Goal: Task Accomplishment & Management: Manage account settings

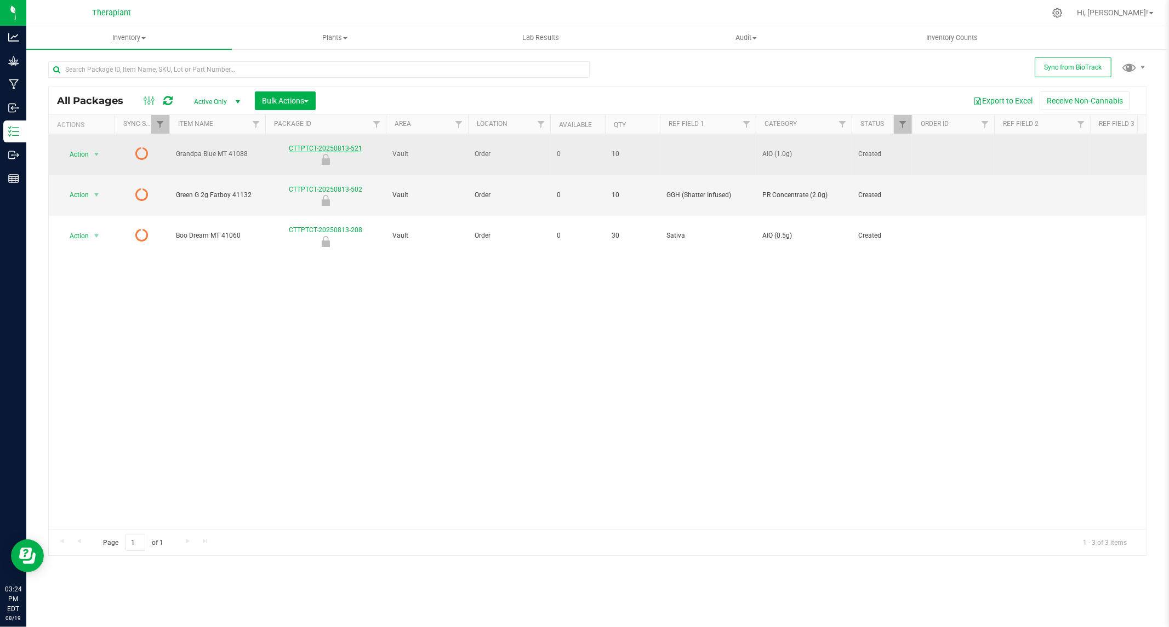
drag, startPoint x: 283, startPoint y: 142, endPoint x: 317, endPoint y: 144, distance: 33.4
click at [317, 144] on div "CTTPTCT-20250813-521" at bounding box center [326, 154] width 124 height 21
copy link "CTTPTCT"
click at [100, 152] on span "select" at bounding box center [96, 154] width 9 height 9
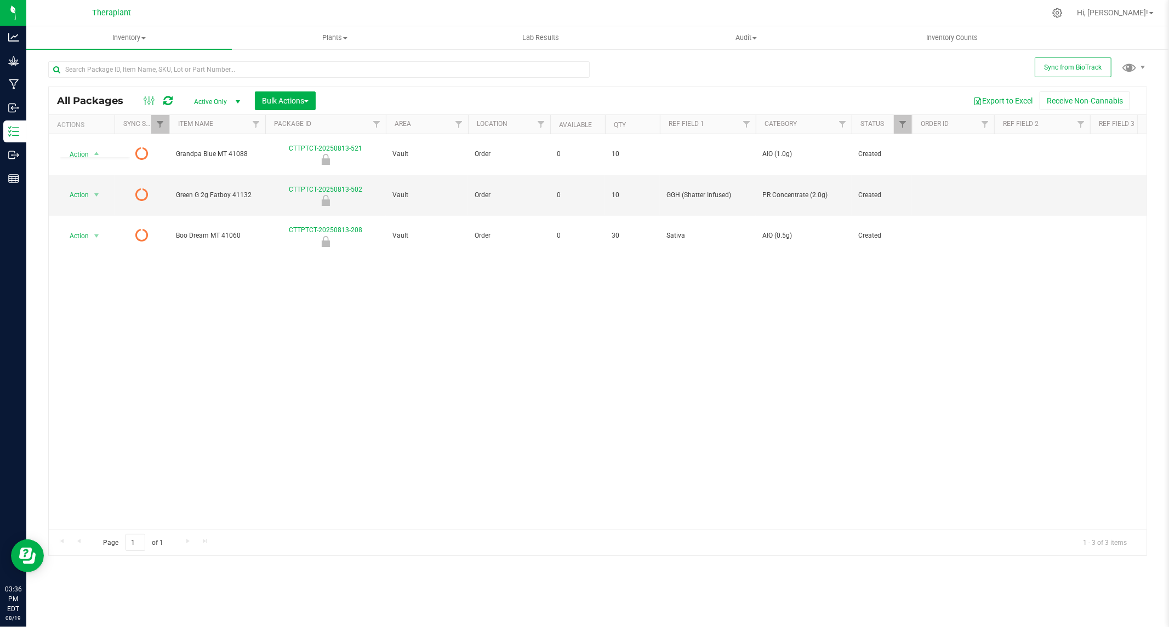
click at [283, 289] on div "Action Action Edit attributes Global inventory Package audit log Print package …" at bounding box center [598, 331] width 1098 height 395
click at [165, 101] on icon at bounding box center [167, 100] width 9 height 11
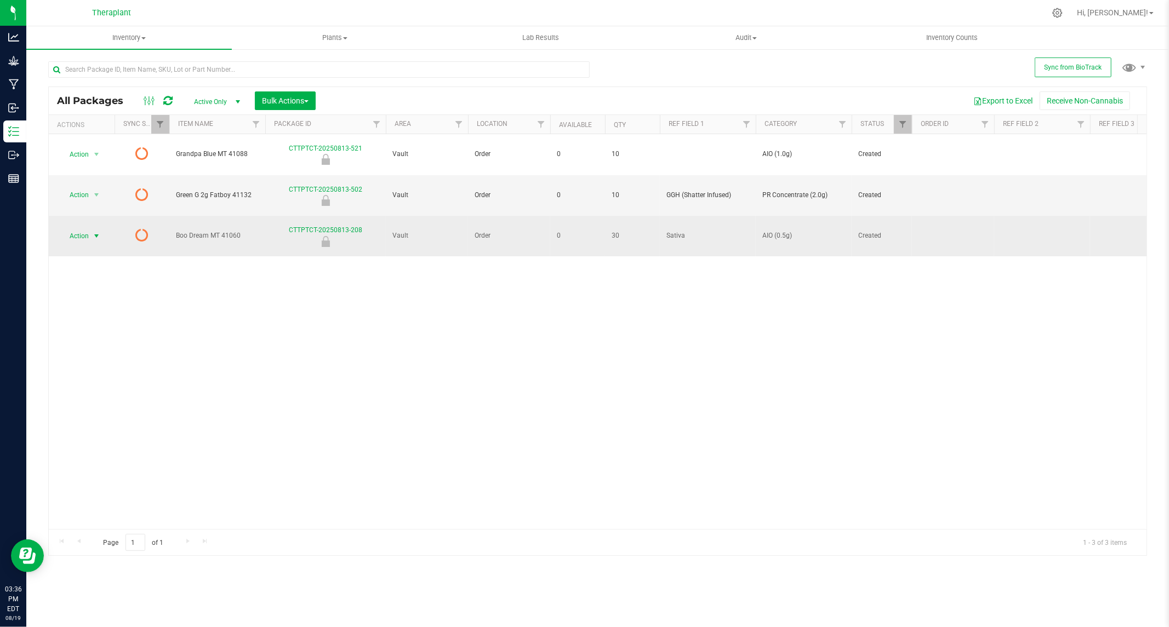
click at [97, 232] on span "select" at bounding box center [96, 236] width 9 height 9
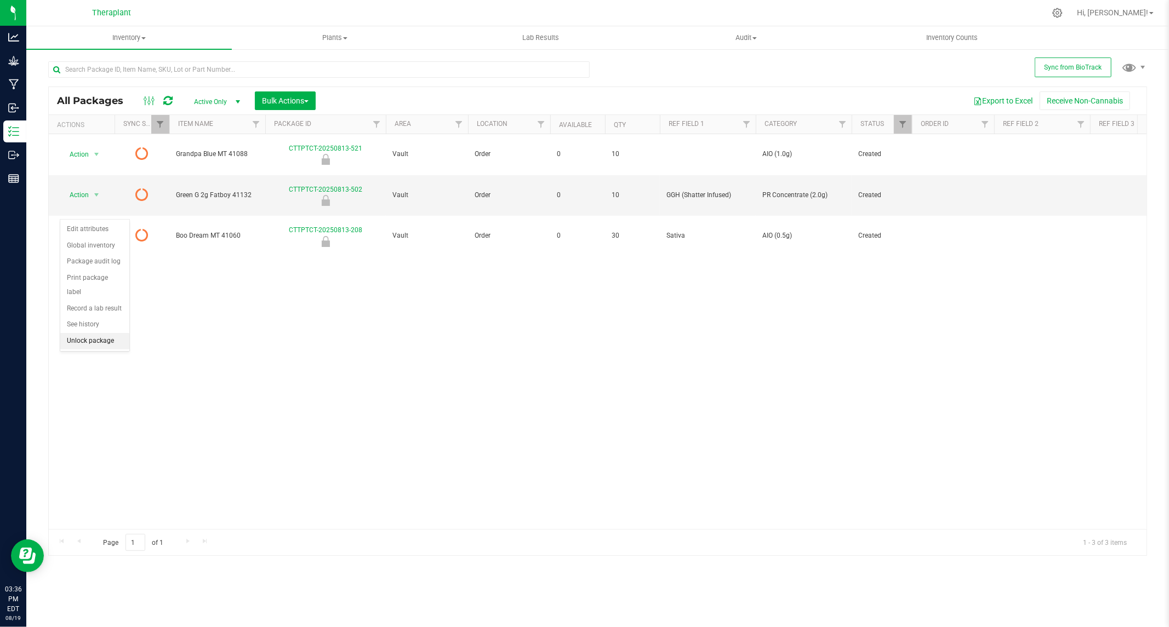
click at [96, 343] on li "Unlock package" at bounding box center [94, 341] width 69 height 16
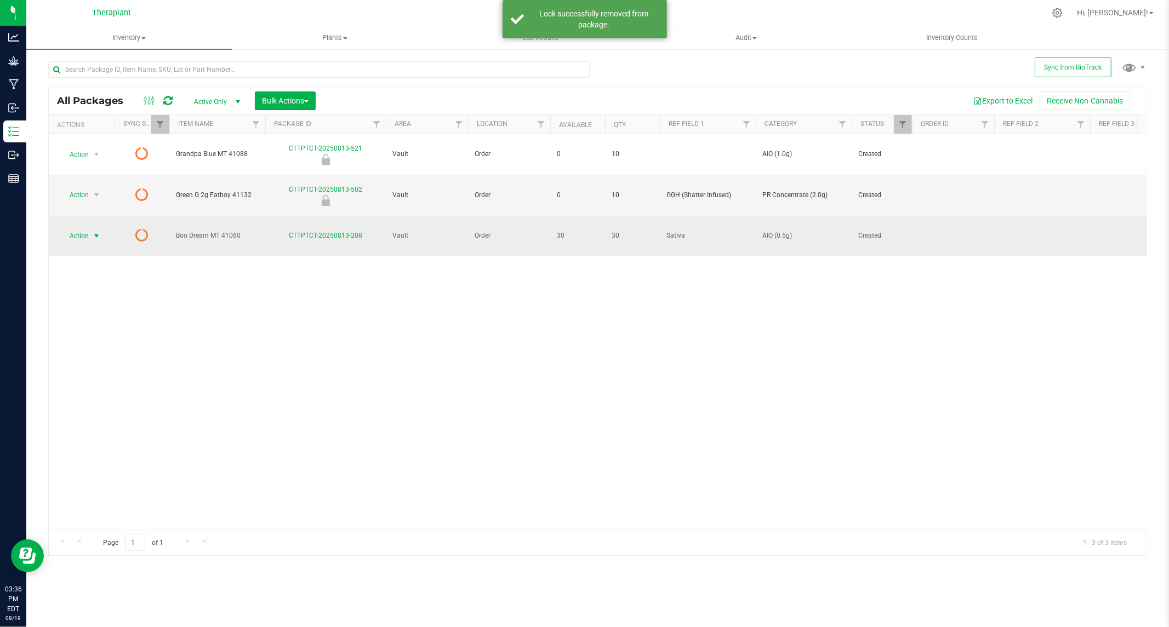
click at [94, 232] on span "select" at bounding box center [96, 236] width 9 height 9
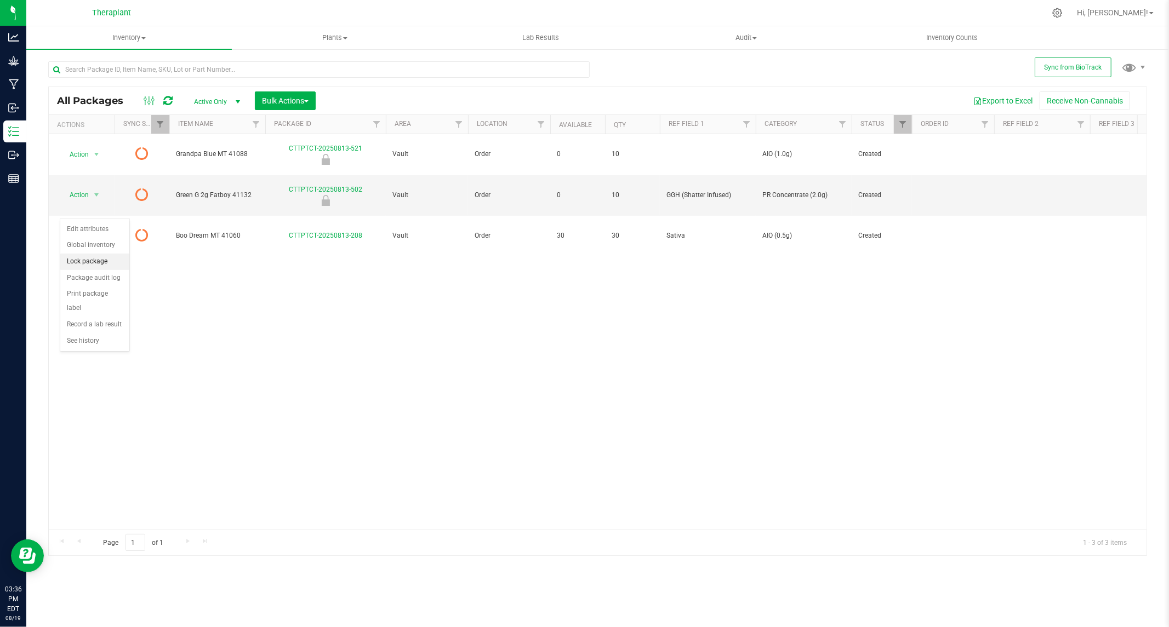
click at [90, 261] on li "Lock package" at bounding box center [94, 262] width 69 height 16
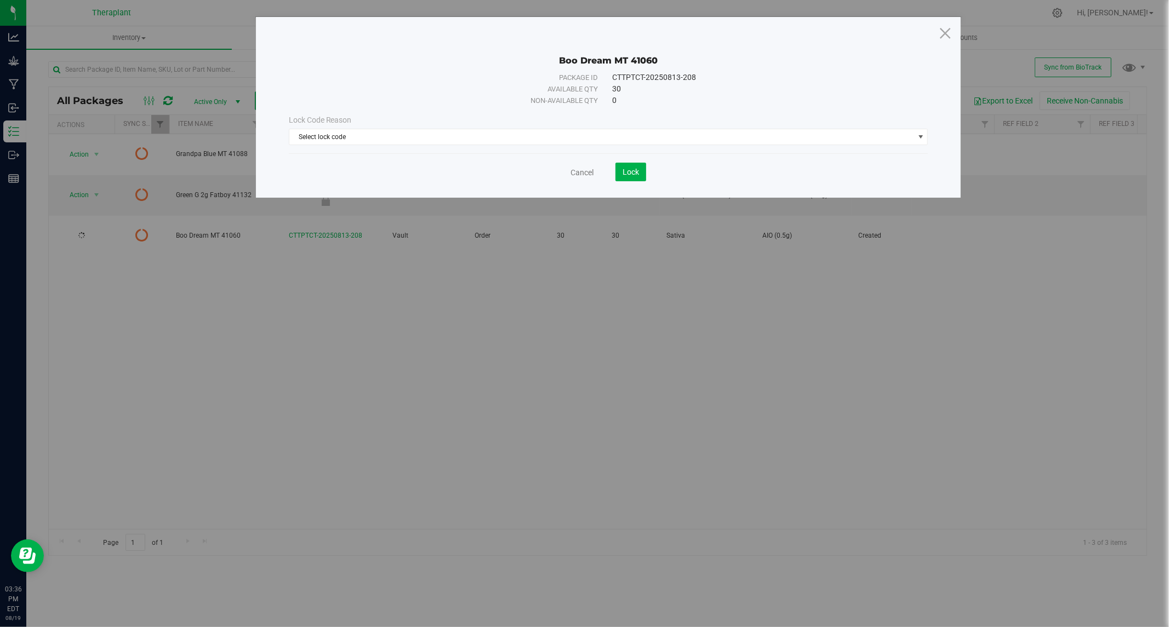
click at [597, 128] on div "Lock Code Reason Select lock code Select lock code Newly Received Quarantine Lo…" at bounding box center [609, 130] width 656 height 31
click at [438, 138] on span "Select lock code" at bounding box center [601, 136] width 625 height 15
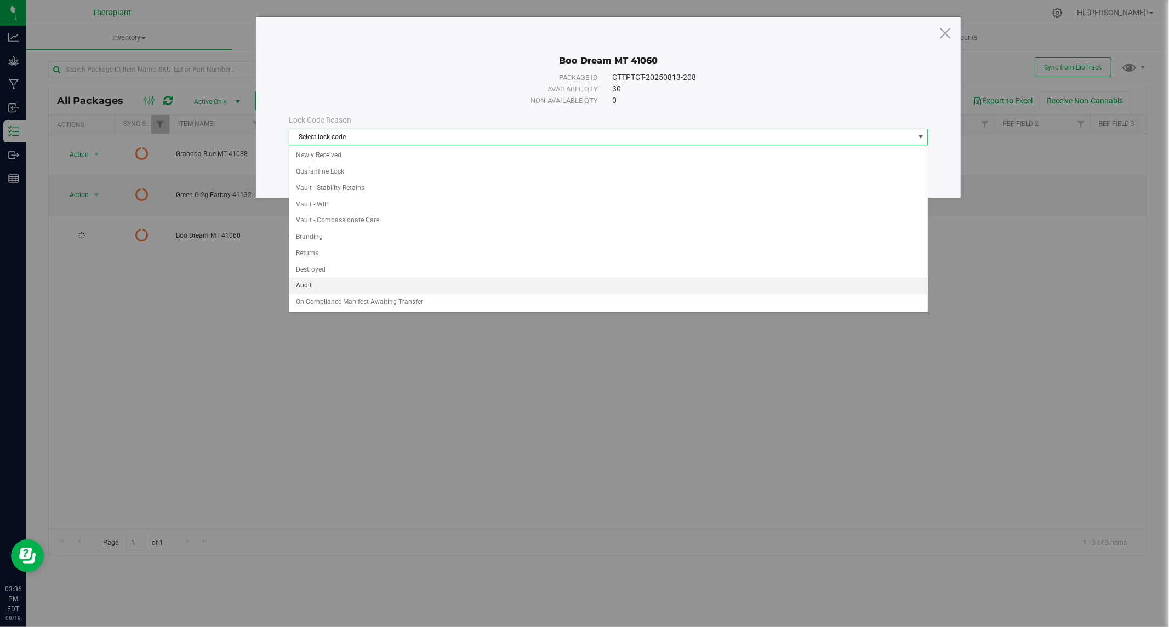
click at [313, 284] on li "Audit" at bounding box center [608, 286] width 638 height 16
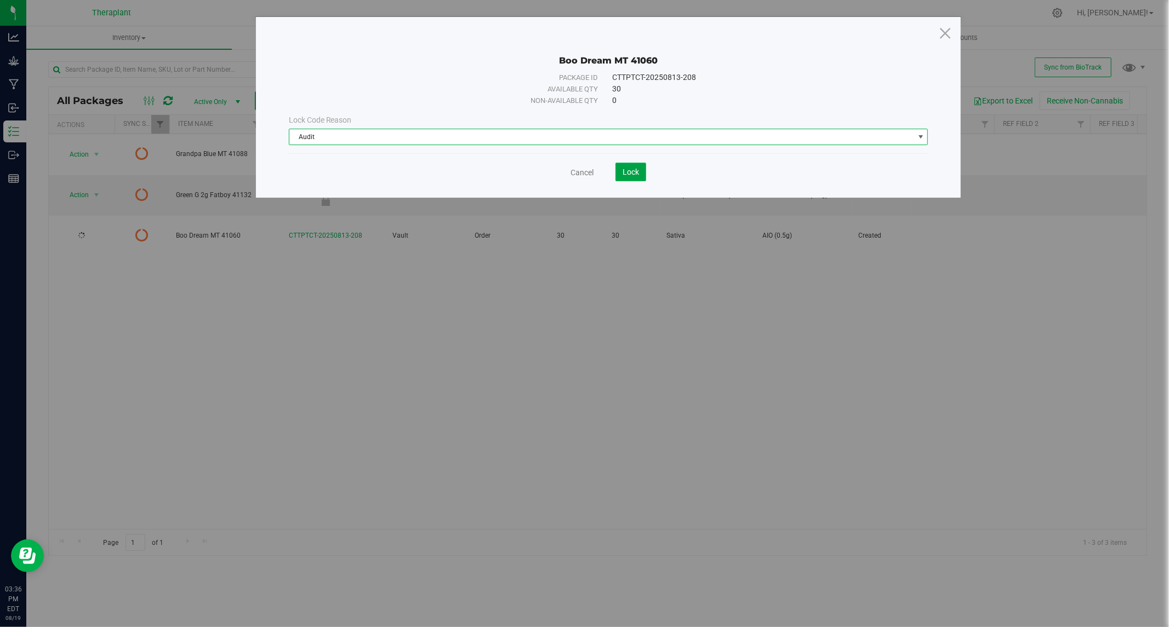
click at [624, 176] on span "Lock" at bounding box center [631, 172] width 16 height 9
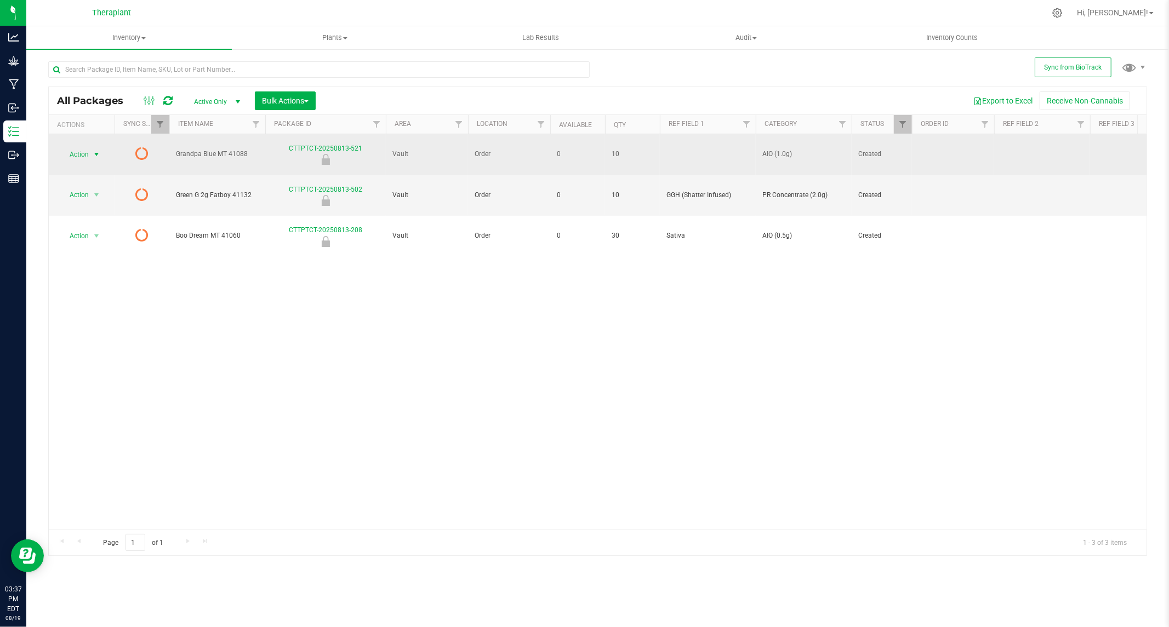
click at [97, 150] on span "select" at bounding box center [96, 154] width 9 height 9
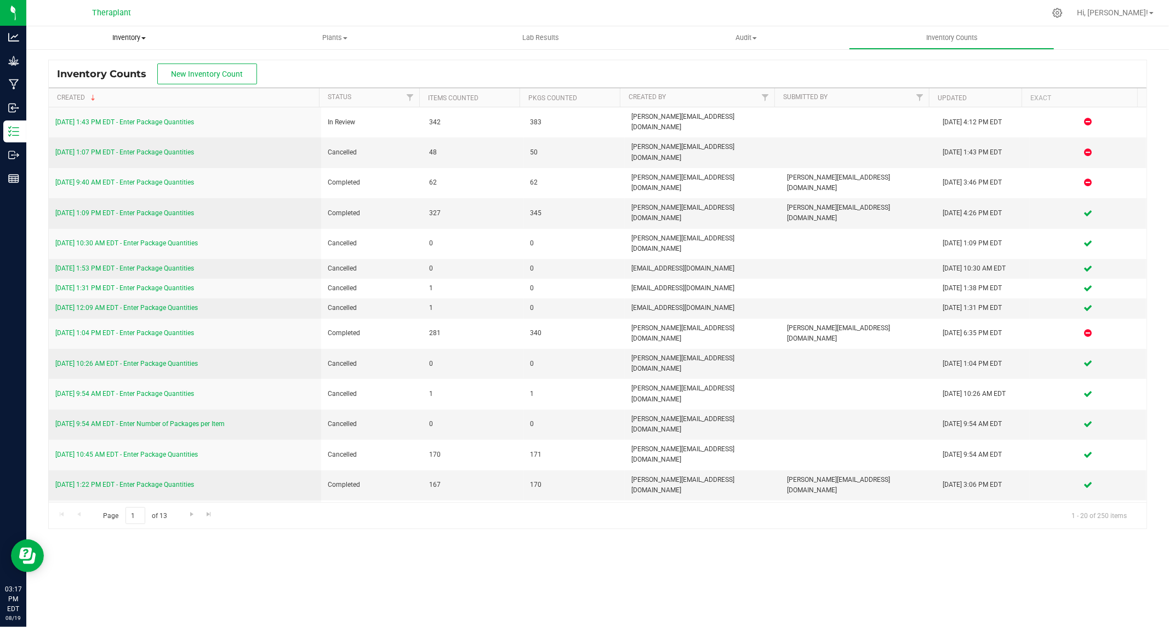
click at [133, 35] on span "Inventory" at bounding box center [129, 38] width 206 height 10
click at [61, 67] on span "All packages" at bounding box center [63, 65] width 75 height 9
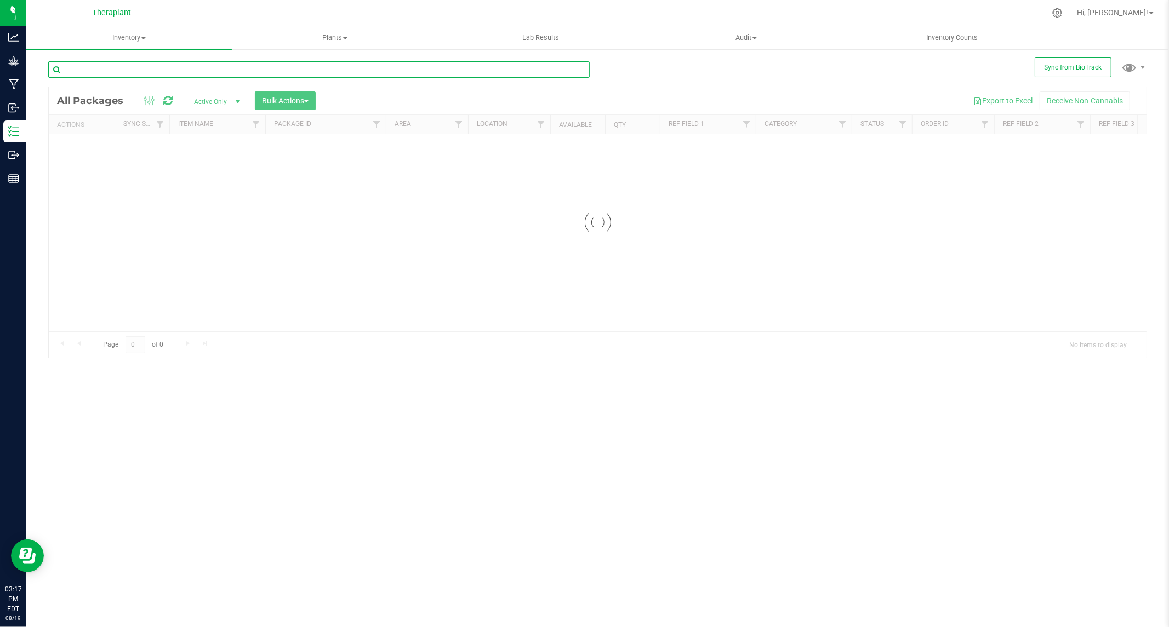
click at [280, 73] on input "text" at bounding box center [318, 69] width 541 height 16
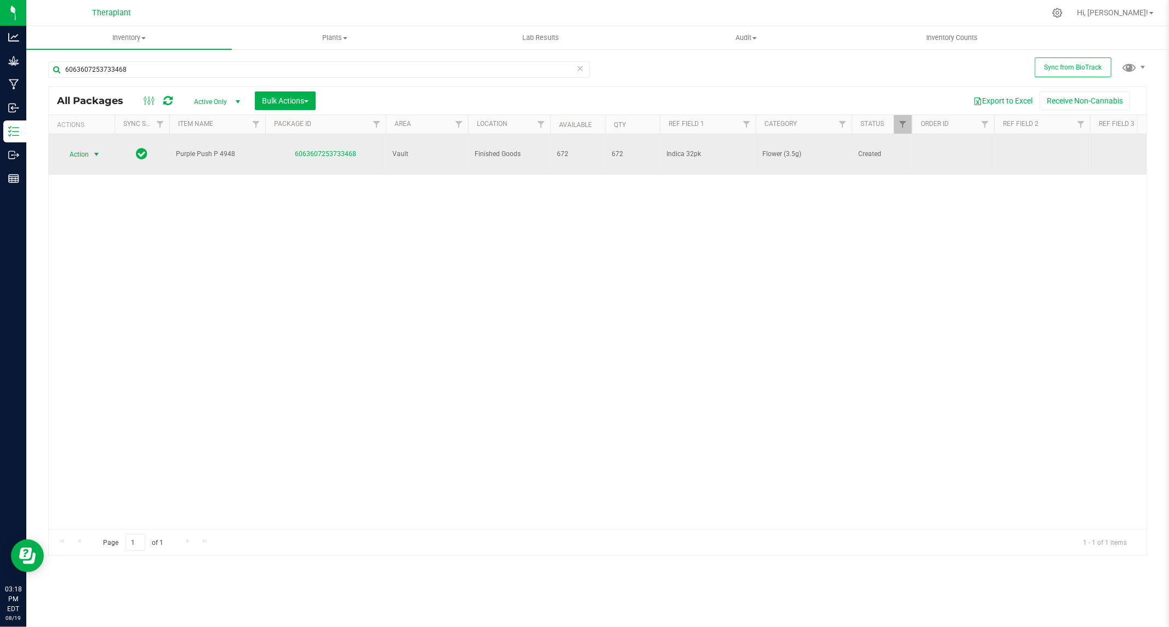
click at [86, 149] on span "Action" at bounding box center [75, 154] width 30 height 15
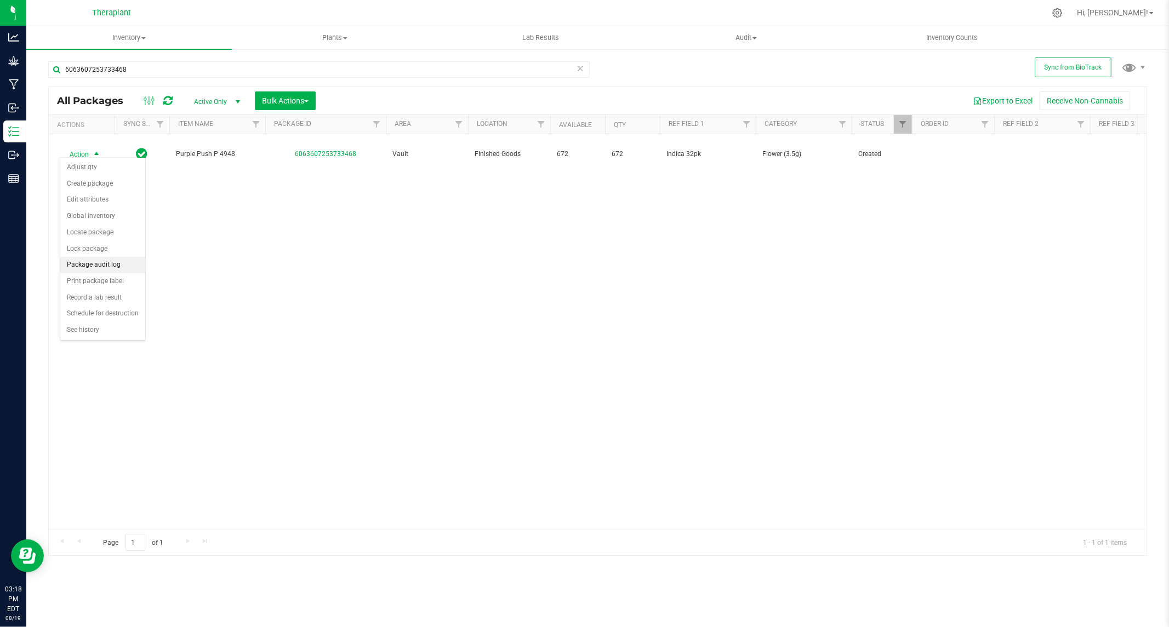
click at [101, 264] on li "Package audit log" at bounding box center [102, 265] width 85 height 16
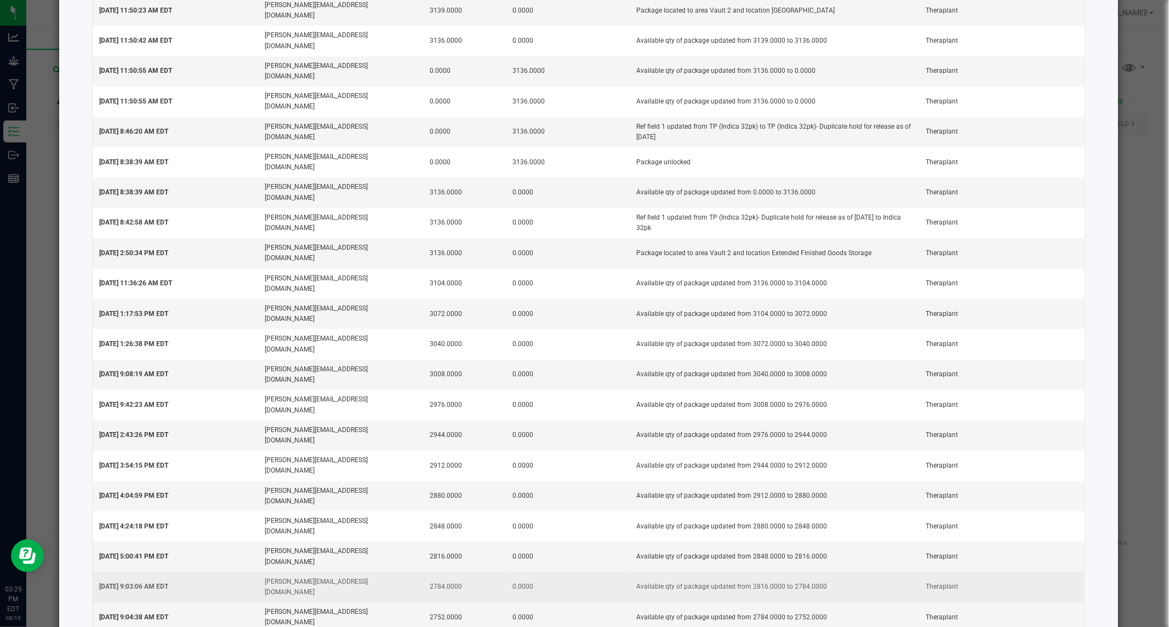
scroll to position [426, 0]
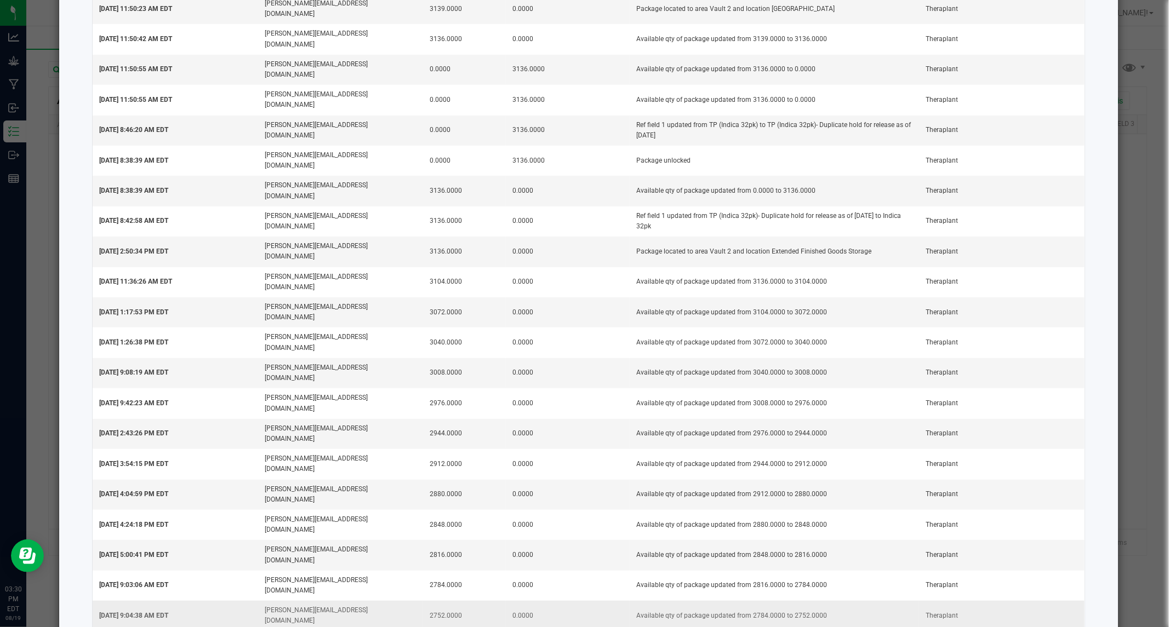
click at [433, 601] on td "2752.0000" at bounding box center [464, 616] width 83 height 30
copy td "2752.0000"
click at [442, 601] on td "2752.0000" at bounding box center [464, 616] width 83 height 30
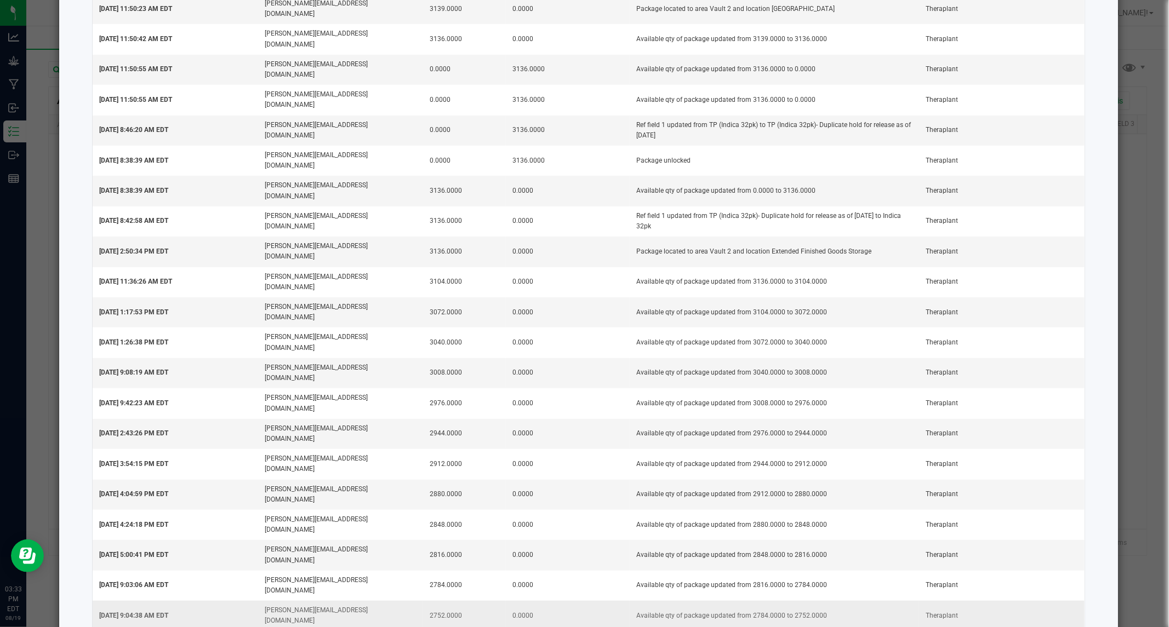
click at [442, 601] on td "2752.0000" at bounding box center [464, 616] width 83 height 30
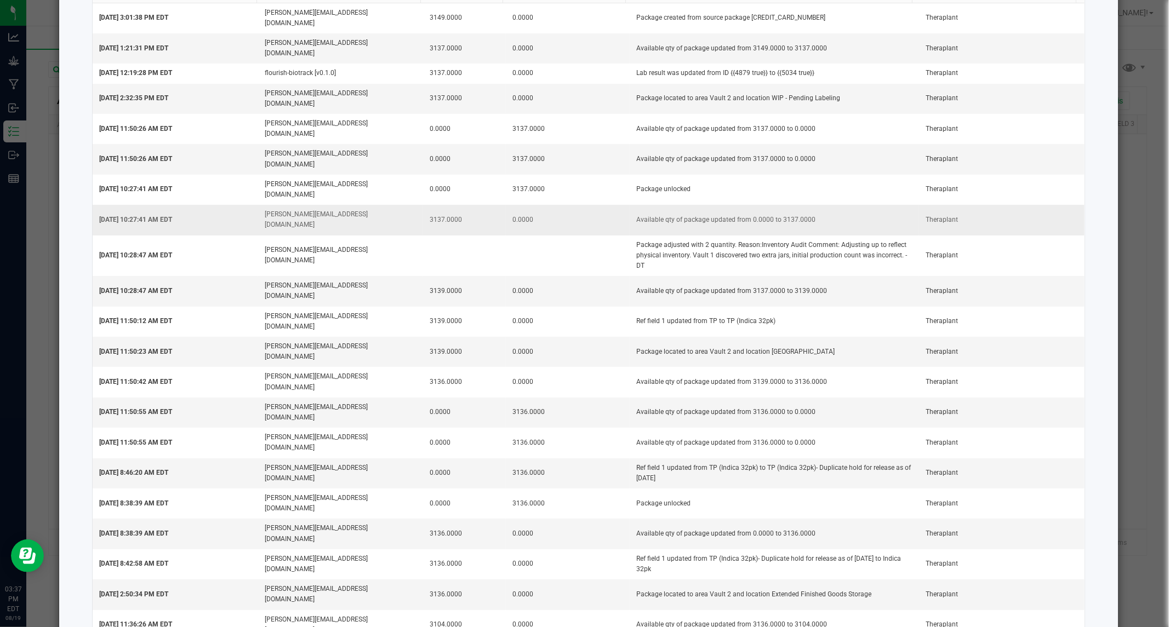
scroll to position [0, 0]
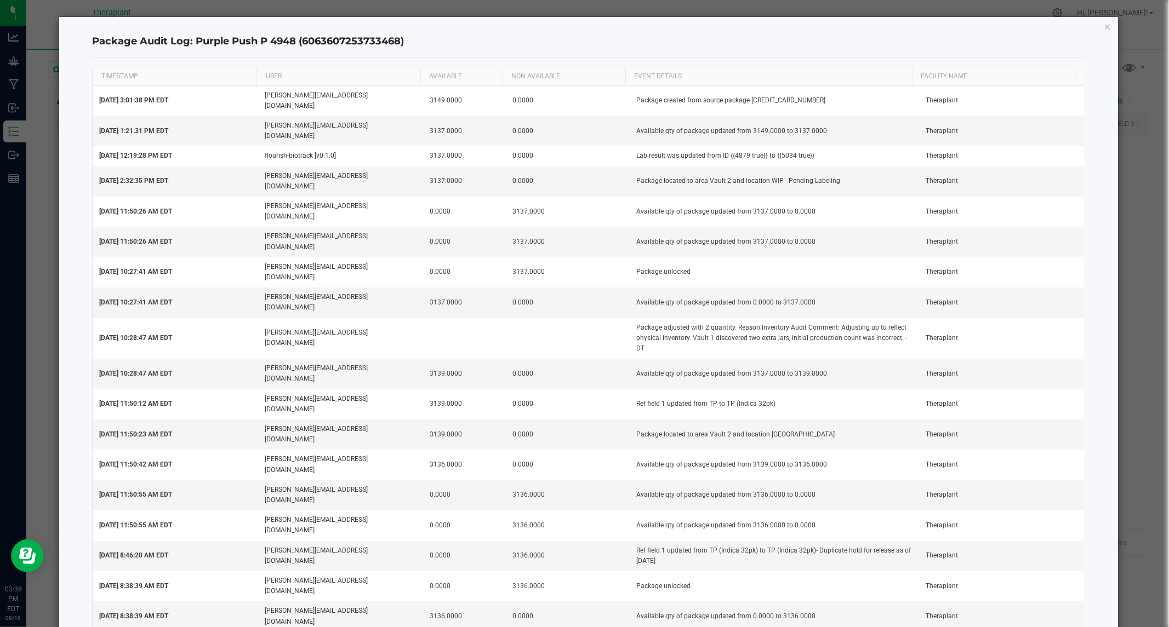
drag, startPoint x: 1100, startPoint y: 25, endPoint x: 864, endPoint y: 101, distance: 248.2
click at [1104, 25] on icon "button" at bounding box center [1108, 26] width 8 height 13
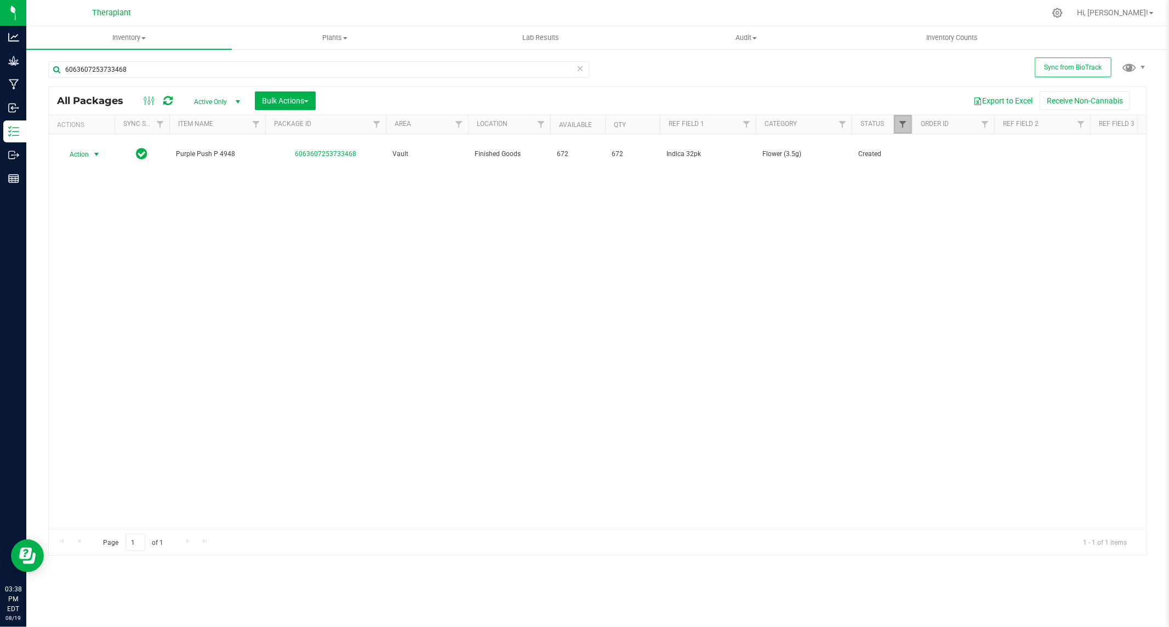
click at [906, 128] on span "Filter" at bounding box center [902, 124] width 9 height 9
click at [984, 343] on button "Clear" at bounding box center [987, 346] width 53 height 24
click at [901, 122] on span "Filter" at bounding box center [902, 124] width 9 height 9
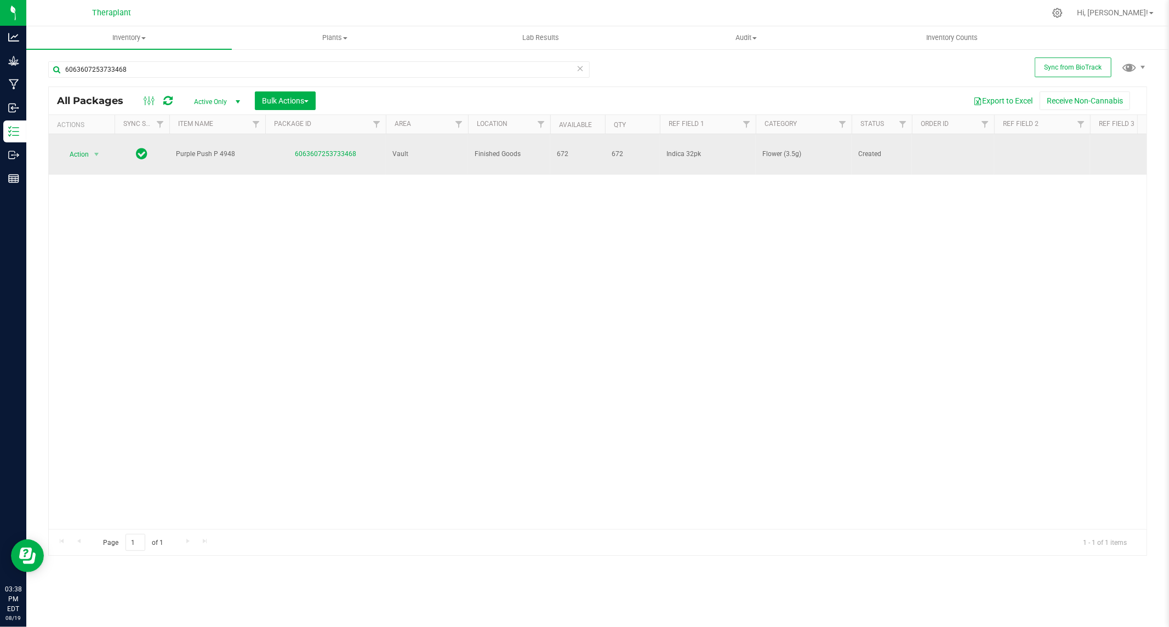
drag, startPoint x: 233, startPoint y: 145, endPoint x: 176, endPoint y: 146, distance: 57.5
click at [176, 149] on span "Purple Push P 4948" at bounding box center [217, 154] width 83 height 10
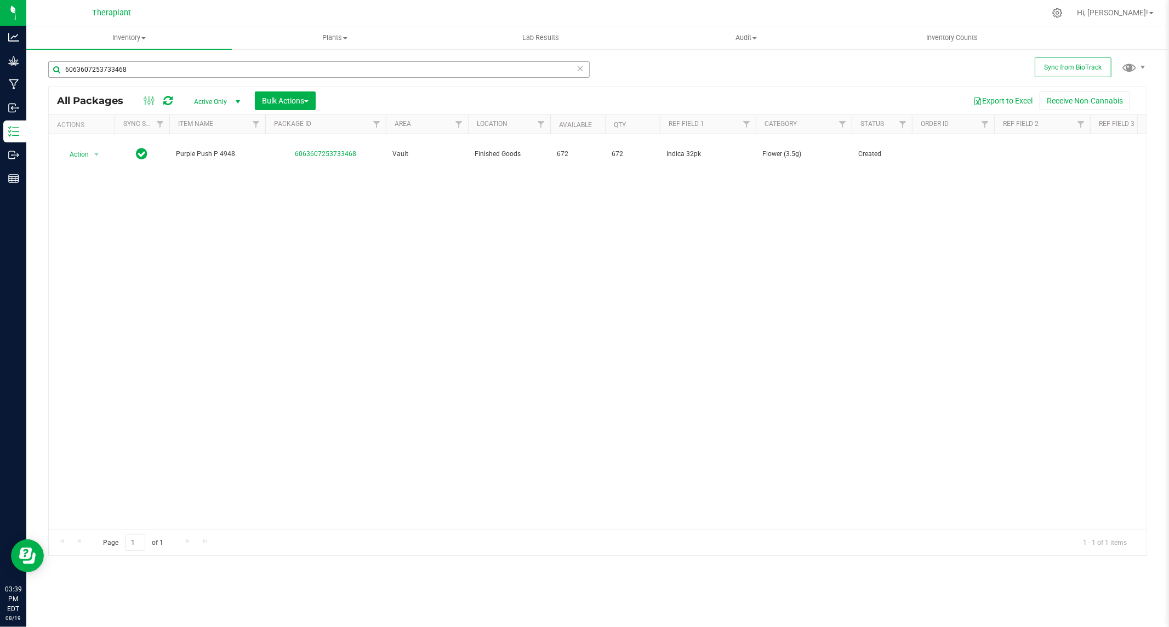
copy span "Purple Push P 4948"
drag, startPoint x: 150, startPoint y: 70, endPoint x: 48, endPoint y: 67, distance: 102.0
click at [48, 67] on input "6063607253733468" at bounding box center [318, 69] width 541 height 16
paste input "Purple Push P 494"
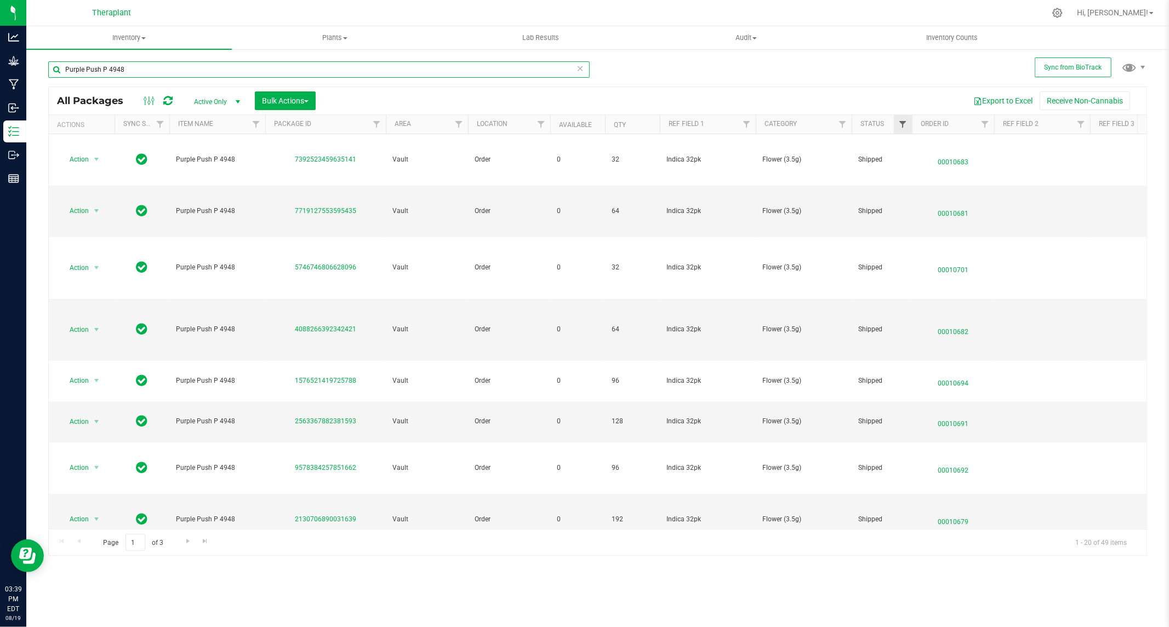
type input "Purple Push P 4948"
click at [904, 122] on span "Filter" at bounding box center [902, 124] width 9 height 9
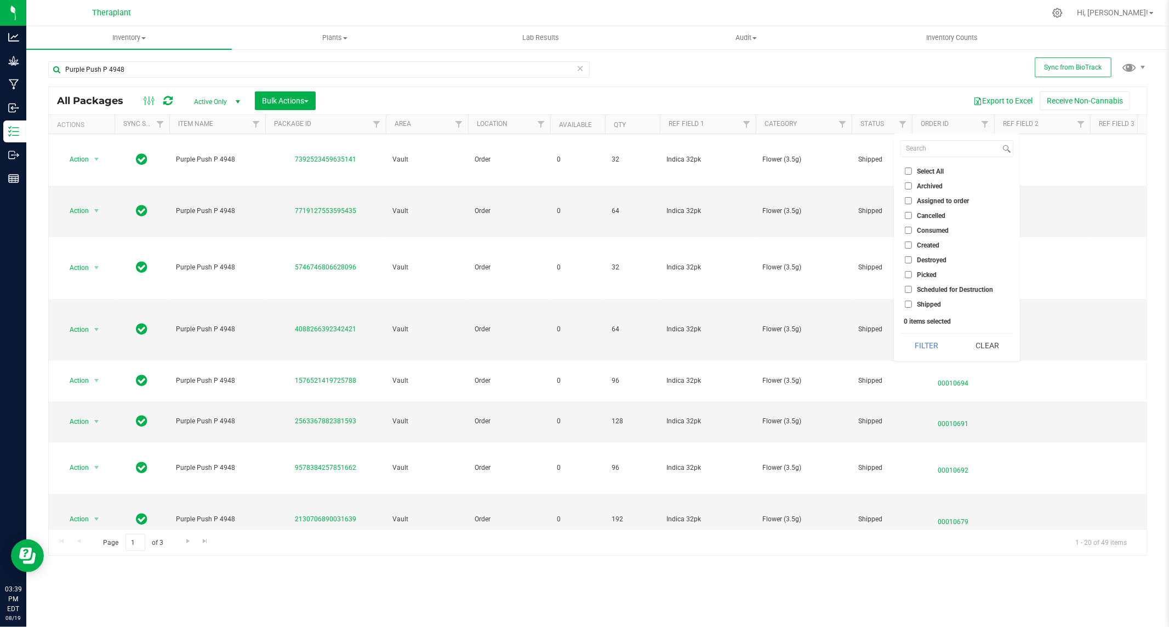
click at [907, 242] on input "Created" at bounding box center [908, 245] width 7 height 7
checkbox input "true"
click at [907, 215] on input "Cancelled" at bounding box center [908, 215] width 7 height 7
click at [985, 347] on button "Clear" at bounding box center [987, 346] width 53 height 24
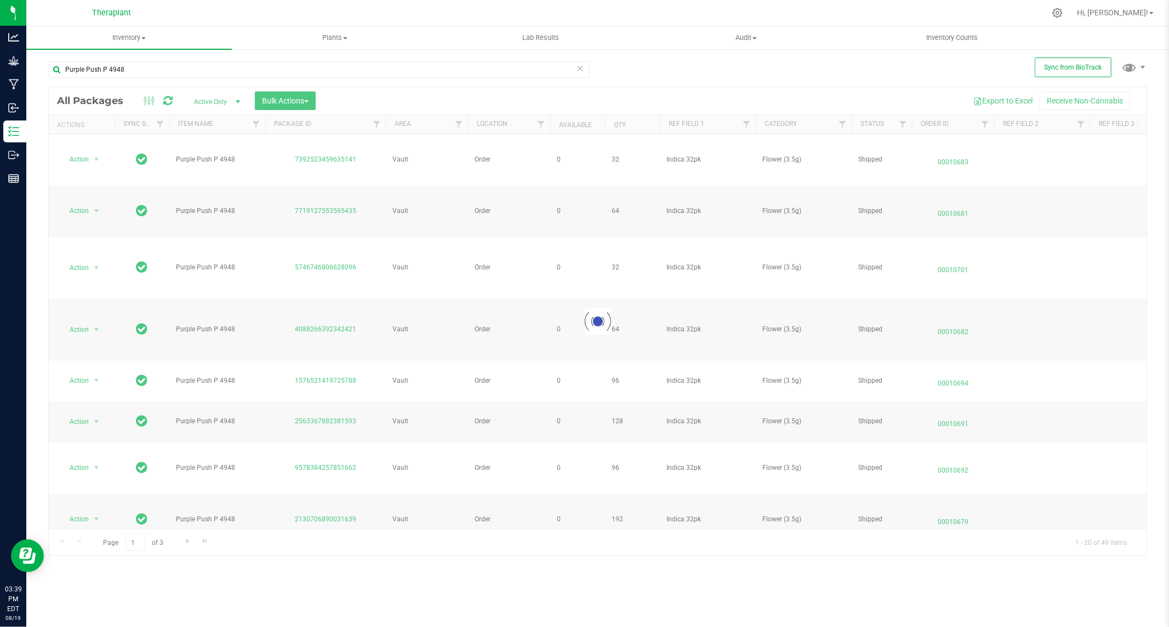
click at [900, 123] on div at bounding box center [598, 321] width 1098 height 469
click at [904, 123] on div at bounding box center [598, 321] width 1098 height 469
click at [903, 126] on div at bounding box center [598, 321] width 1098 height 469
click at [901, 126] on div at bounding box center [598, 321] width 1098 height 469
click at [902, 124] on div at bounding box center [598, 321] width 1098 height 469
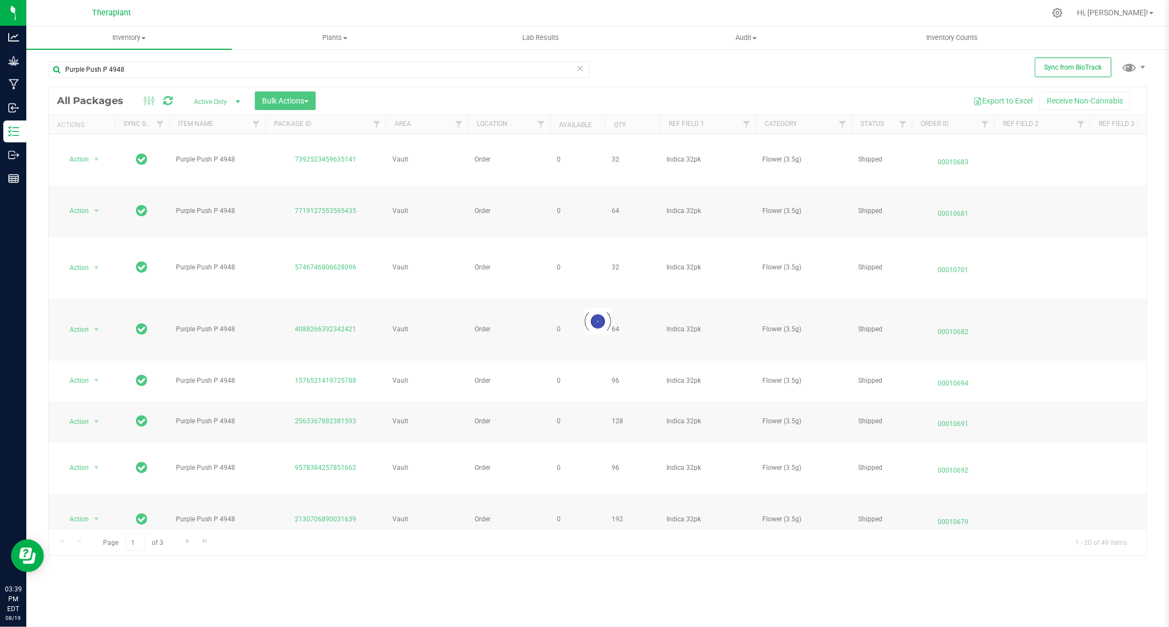
click at [902, 122] on div at bounding box center [598, 321] width 1098 height 469
click at [905, 126] on div at bounding box center [598, 321] width 1098 height 469
click at [901, 121] on span "Filter" at bounding box center [902, 124] width 9 height 9
checkbox input "false"
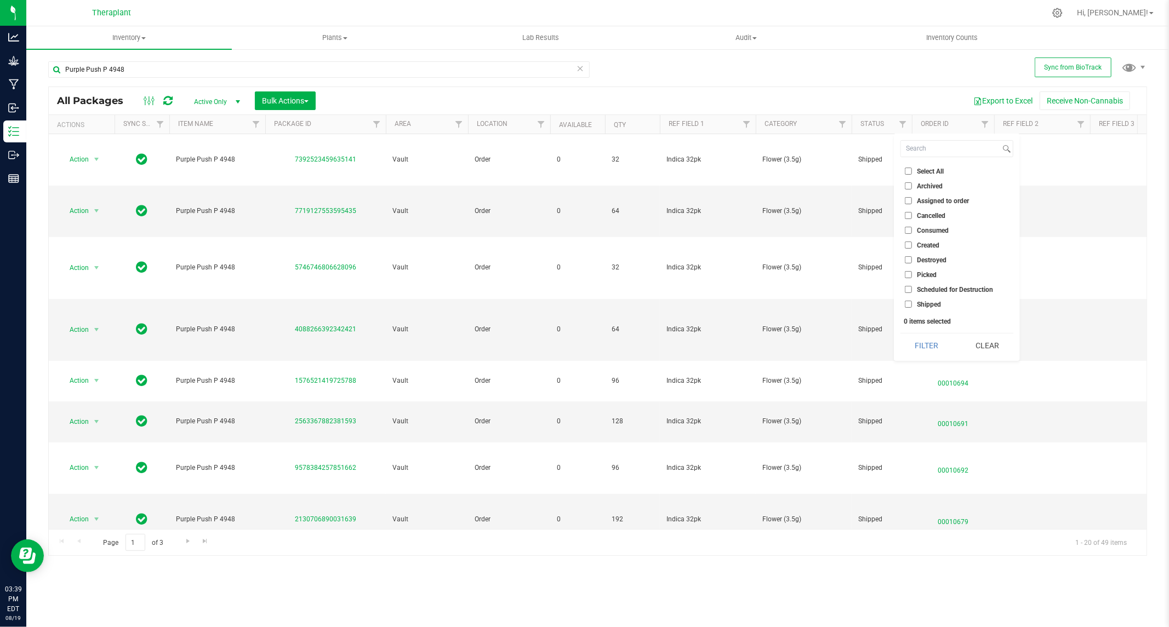
click at [907, 242] on input "Created" at bounding box center [908, 245] width 7 height 7
checkbox input "true"
click at [910, 211] on li "Cancelled" at bounding box center [956, 216] width 113 height 12
click at [906, 214] on input "Cancelled" at bounding box center [908, 215] width 7 height 7
checkbox input "true"
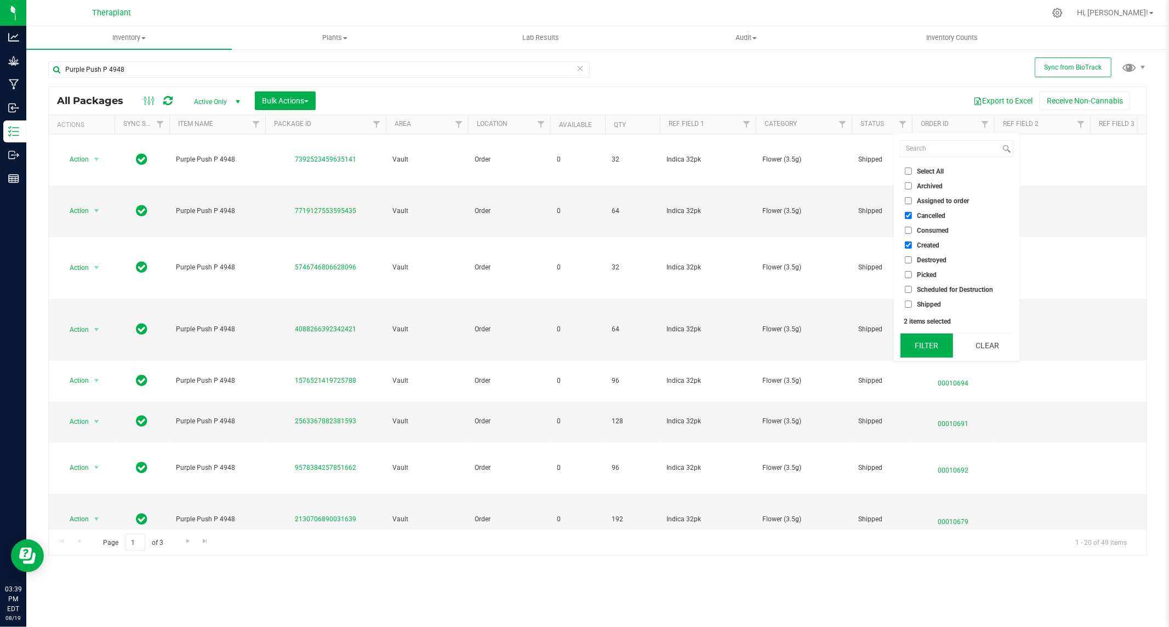
click at [930, 340] on button "Filter" at bounding box center [926, 346] width 53 height 24
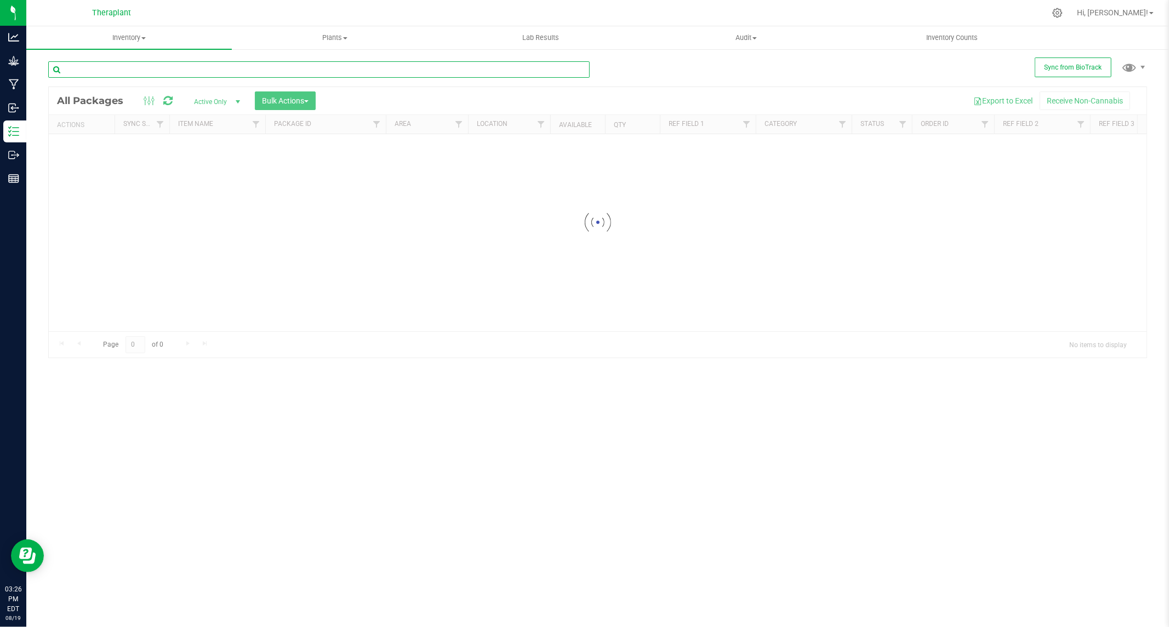
click at [117, 69] on input "text" at bounding box center [318, 69] width 541 height 16
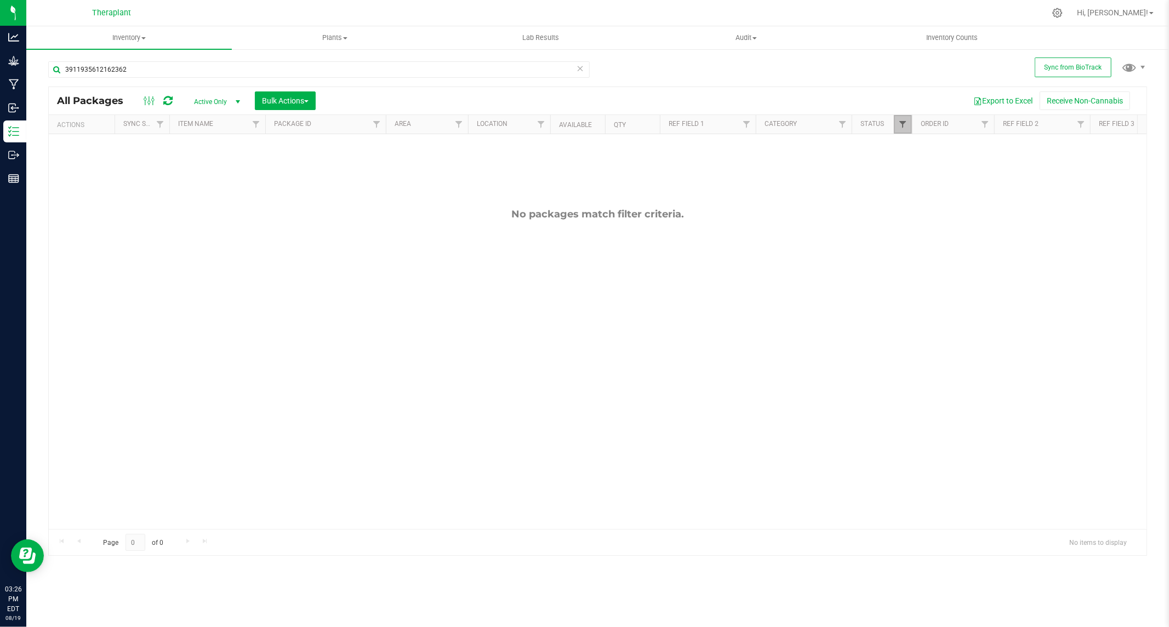
click at [906, 123] on span "Filter" at bounding box center [902, 124] width 9 height 9
click at [984, 347] on button "Clear" at bounding box center [987, 346] width 53 height 24
click at [234, 101] on div at bounding box center [598, 321] width 1098 height 469
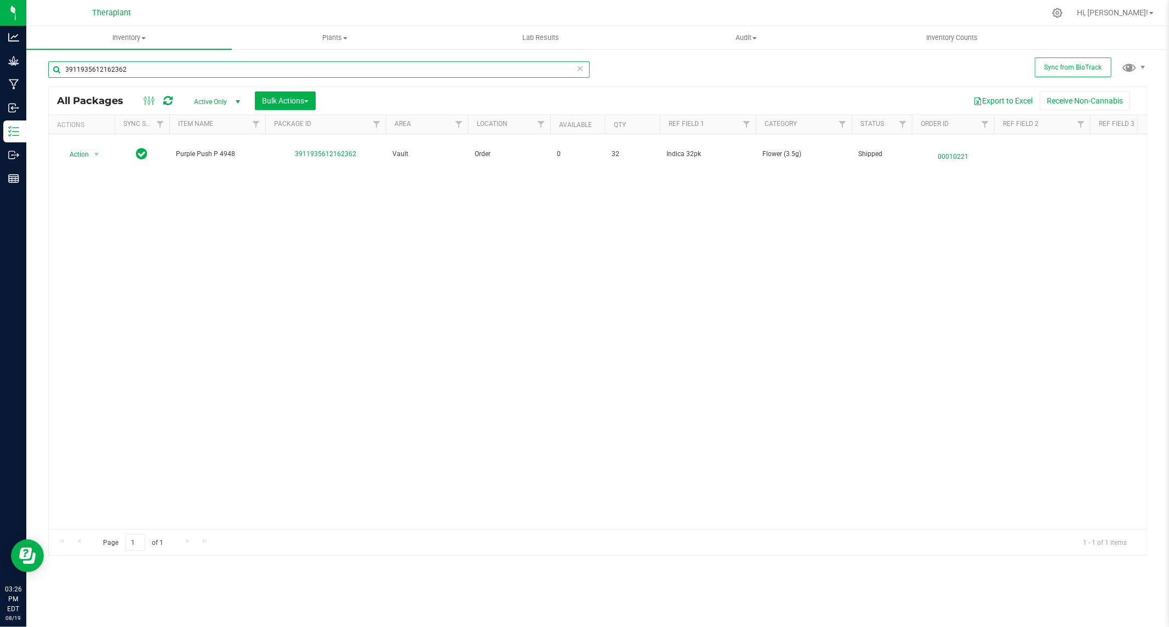
drag, startPoint x: 150, startPoint y: 66, endPoint x: 26, endPoint y: 66, distance: 124.4
click at [26, 66] on div "Sync from BioTrack 3911935612162362 All Packages Active Only Active Only Lab Sa…" at bounding box center [597, 215] width 1143 height 334
paste input "CTTPTCT-20250715-054"
type input "CTTPTCT-20250715-054"
drag, startPoint x: 147, startPoint y: 66, endPoint x: 61, endPoint y: 69, distance: 86.1
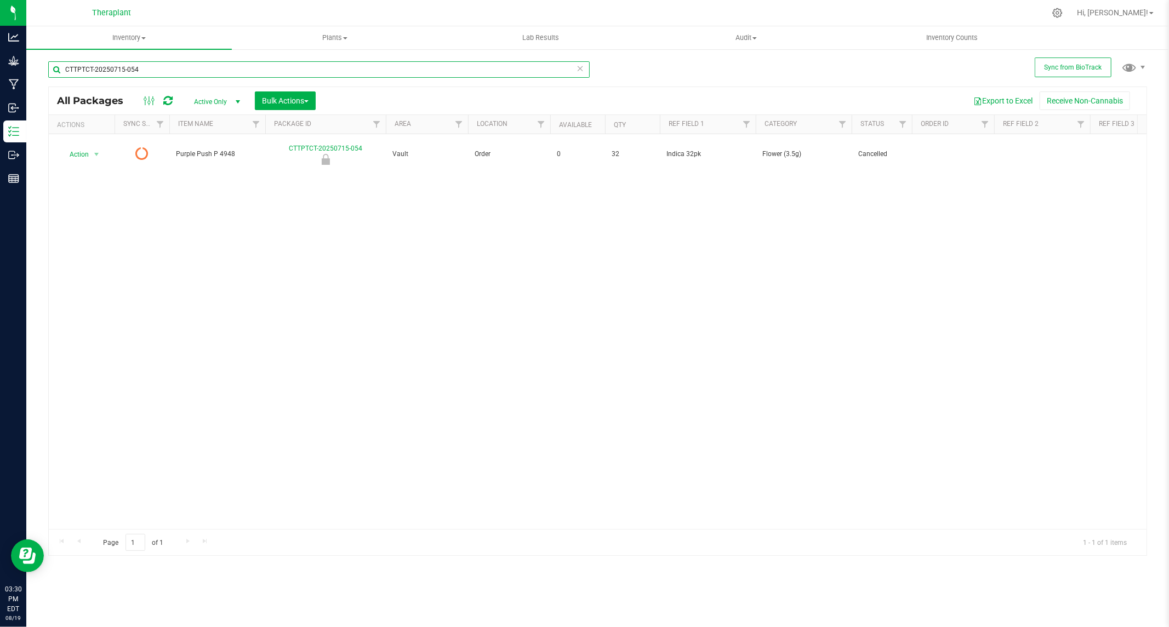
click at [61, 69] on input "CTTPTCT-20250715-054" at bounding box center [318, 69] width 541 height 16
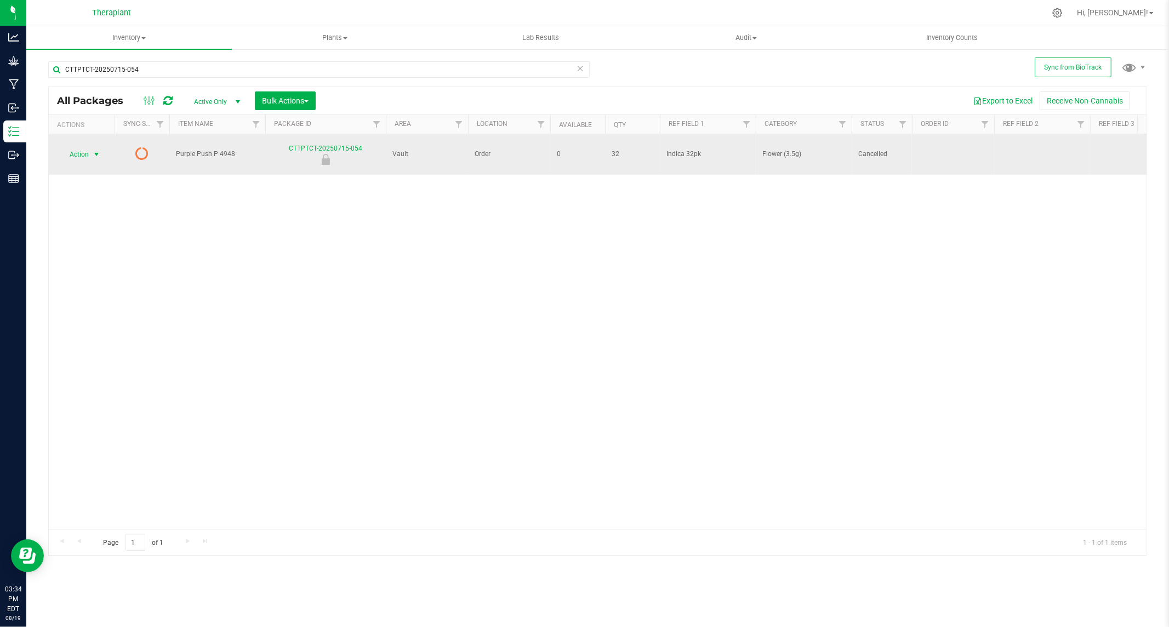
click at [99, 150] on span "select" at bounding box center [96, 154] width 9 height 9
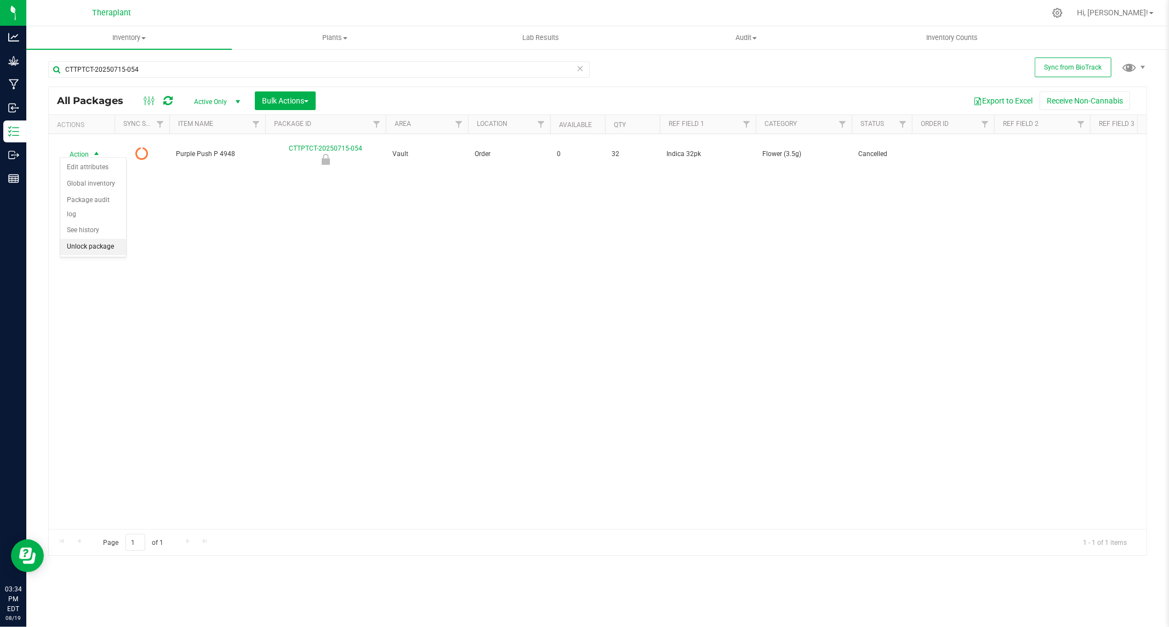
click at [98, 239] on li "Unlock package" at bounding box center [93, 247] width 66 height 16
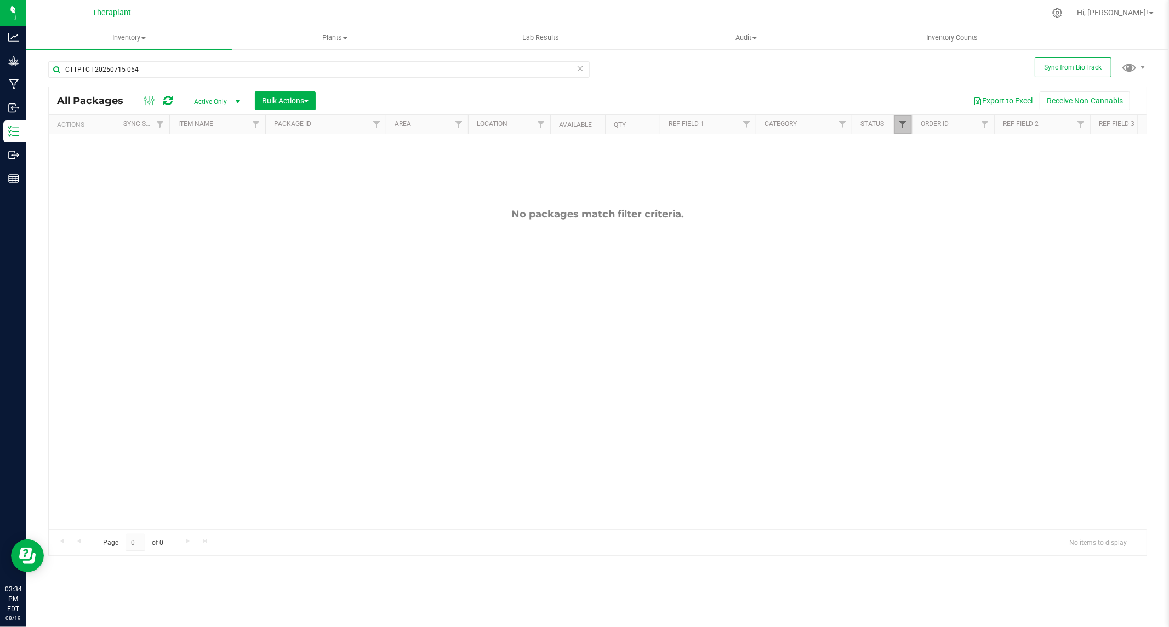
click at [904, 123] on span "Filter" at bounding box center [902, 124] width 9 height 9
click at [1005, 350] on button "Clear" at bounding box center [987, 346] width 53 height 24
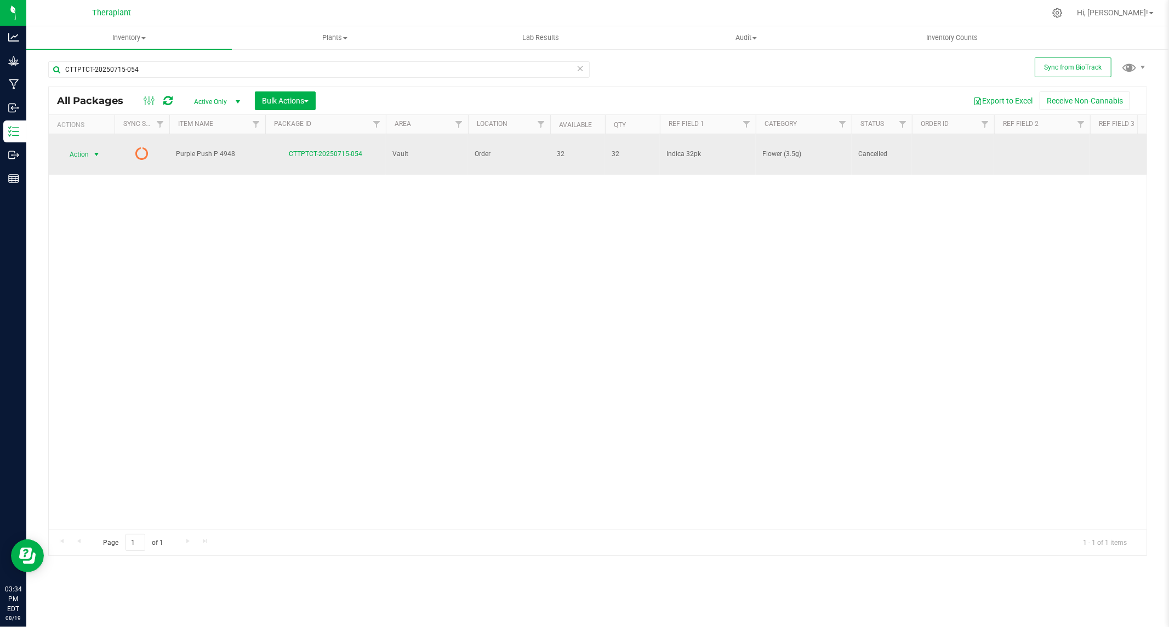
click at [95, 151] on span "select" at bounding box center [96, 154] width 9 height 9
click at [87, 147] on span "Action" at bounding box center [75, 154] width 30 height 15
click at [91, 150] on span "select" at bounding box center [97, 154] width 14 height 15
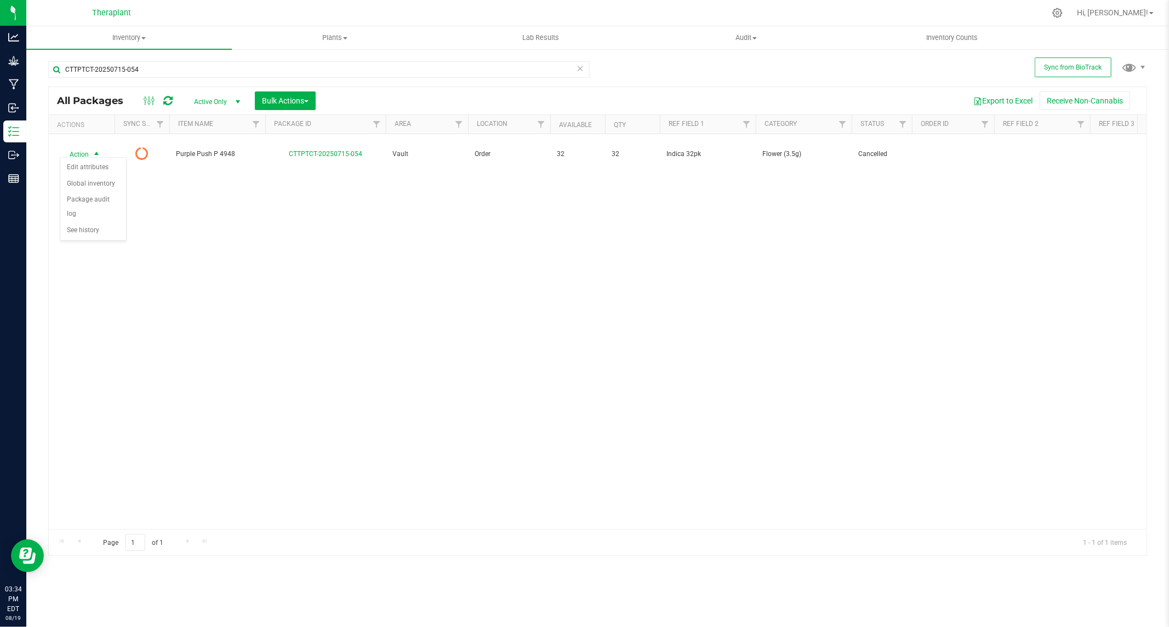
click at [269, 220] on div "Action Action Edit attributes Global inventory Package audit log See history Pu…" at bounding box center [598, 331] width 1098 height 395
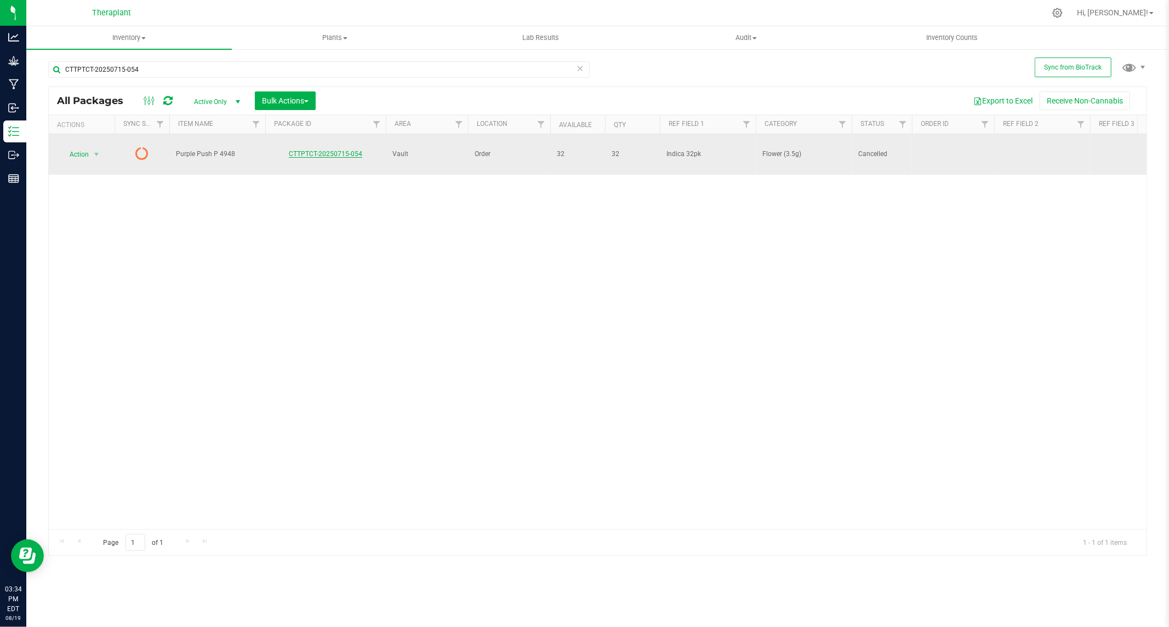
click at [315, 150] on link "CTTPTCT-20250715-054" at bounding box center [325, 154] width 73 height 8
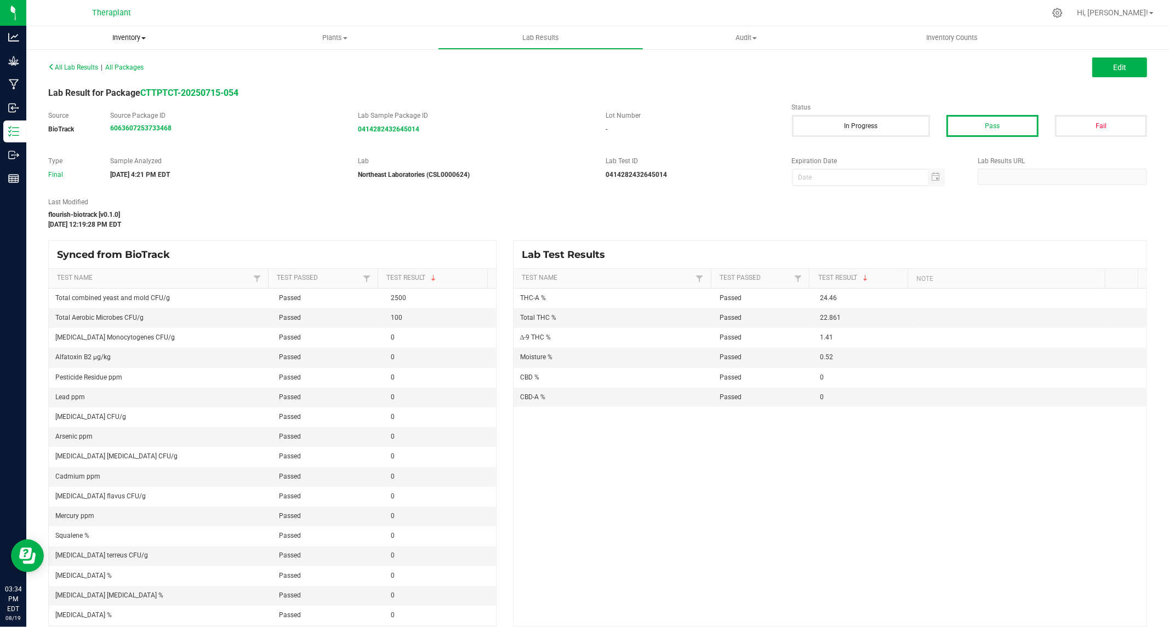
click at [127, 37] on span "Inventory" at bounding box center [129, 38] width 206 height 10
click at [56, 64] on span "All packages" at bounding box center [63, 65] width 75 height 9
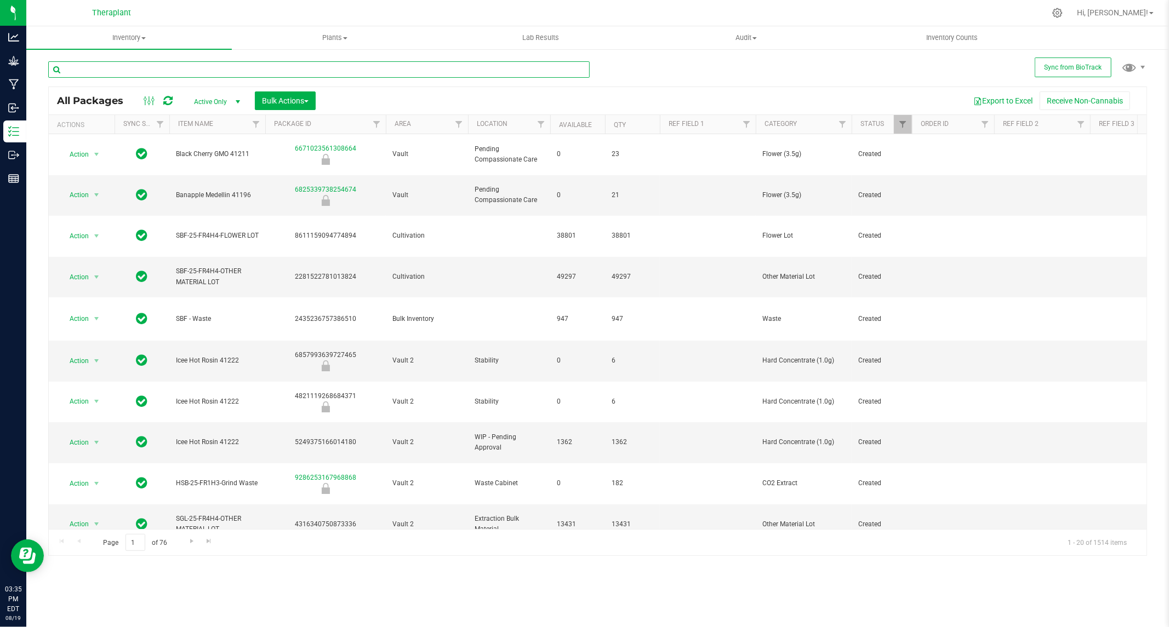
click at [128, 70] on input "text" at bounding box center [318, 69] width 541 height 16
paste input "CTTPTCT-20250715-054"
type input "CTTPTCT-20250715-054"
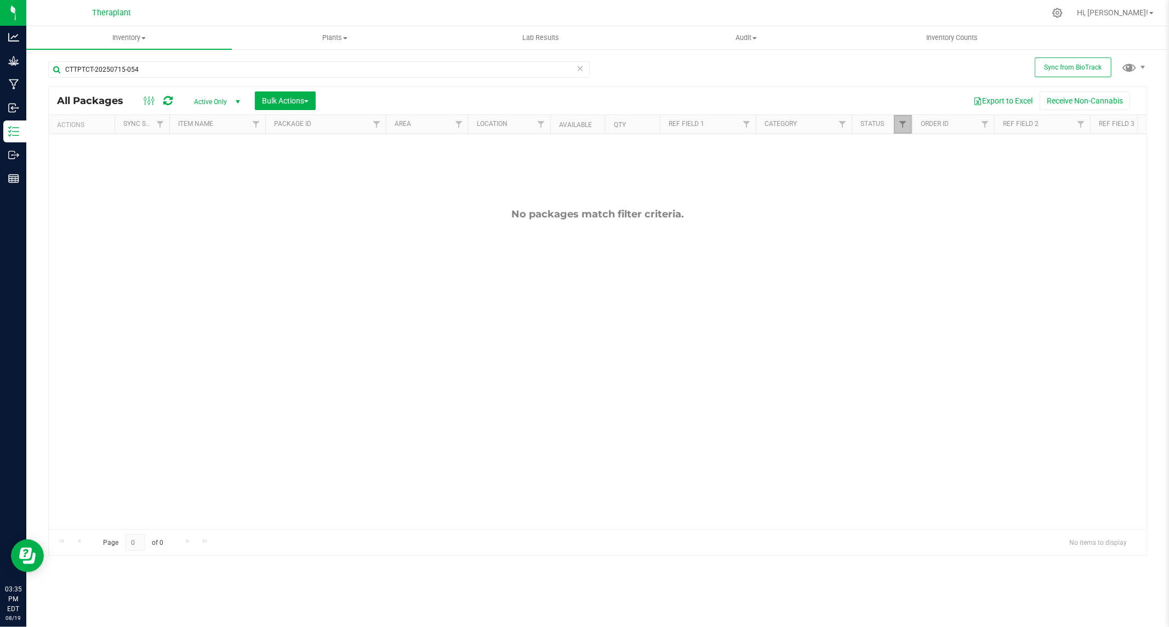
click at [897, 123] on link "Filter" at bounding box center [903, 124] width 18 height 19
click at [984, 336] on button "Clear" at bounding box center [987, 346] width 53 height 24
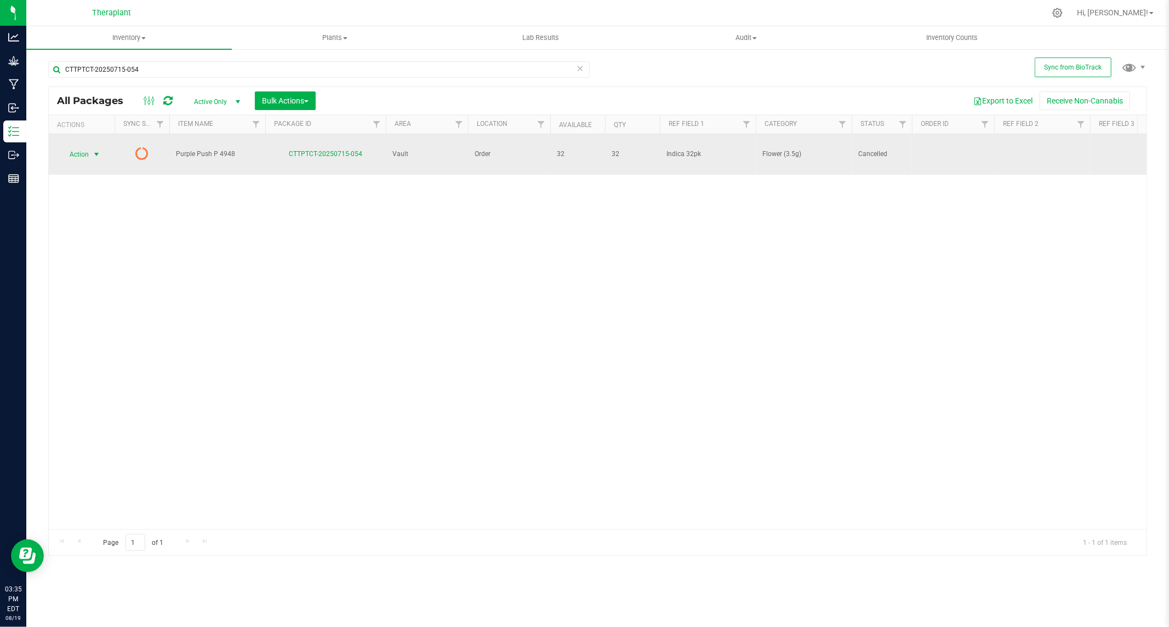
click at [94, 150] on span "select" at bounding box center [96, 154] width 9 height 9
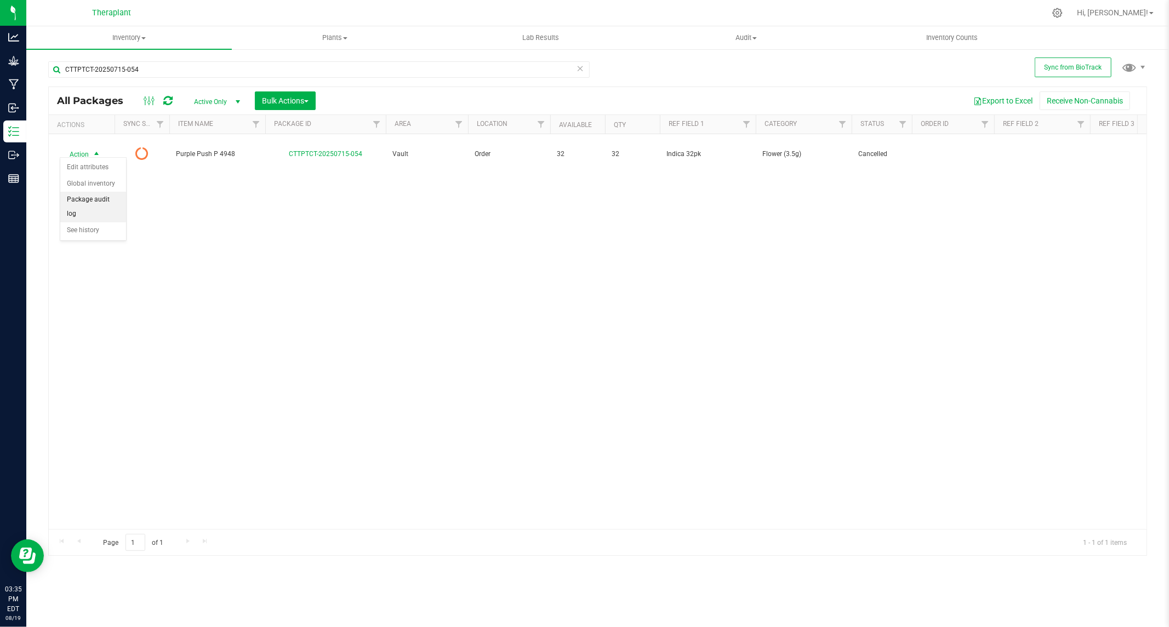
click at [98, 200] on li "Package audit log" at bounding box center [93, 207] width 66 height 30
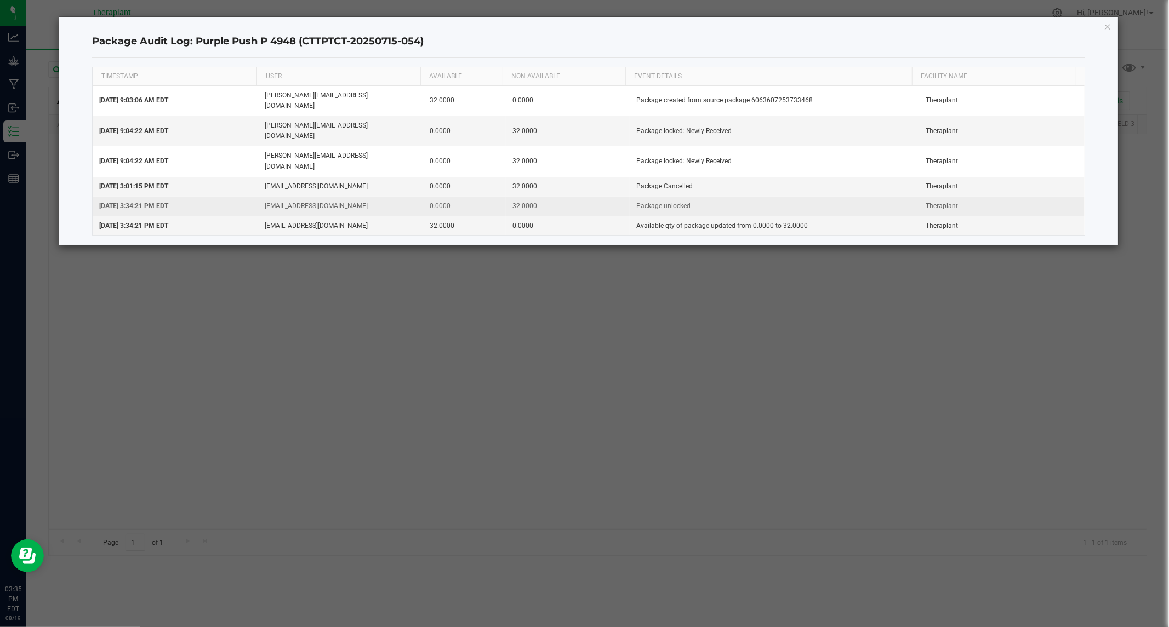
click at [537, 197] on td "32.0000" at bounding box center [568, 207] width 124 height 20
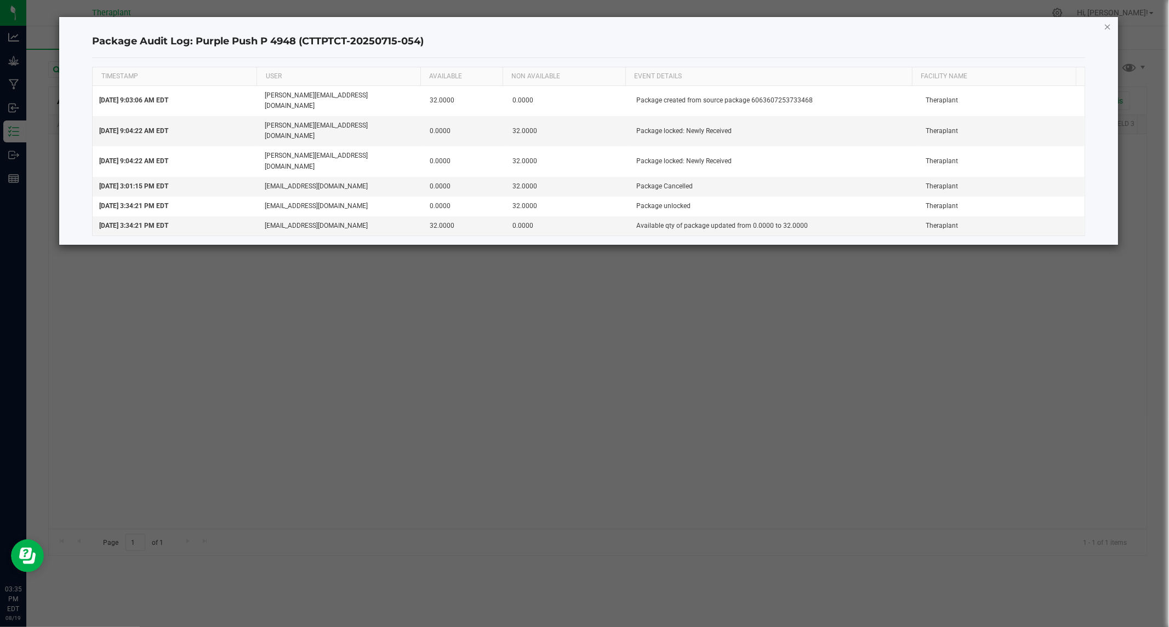
click at [1105, 22] on icon "button" at bounding box center [1108, 26] width 8 height 13
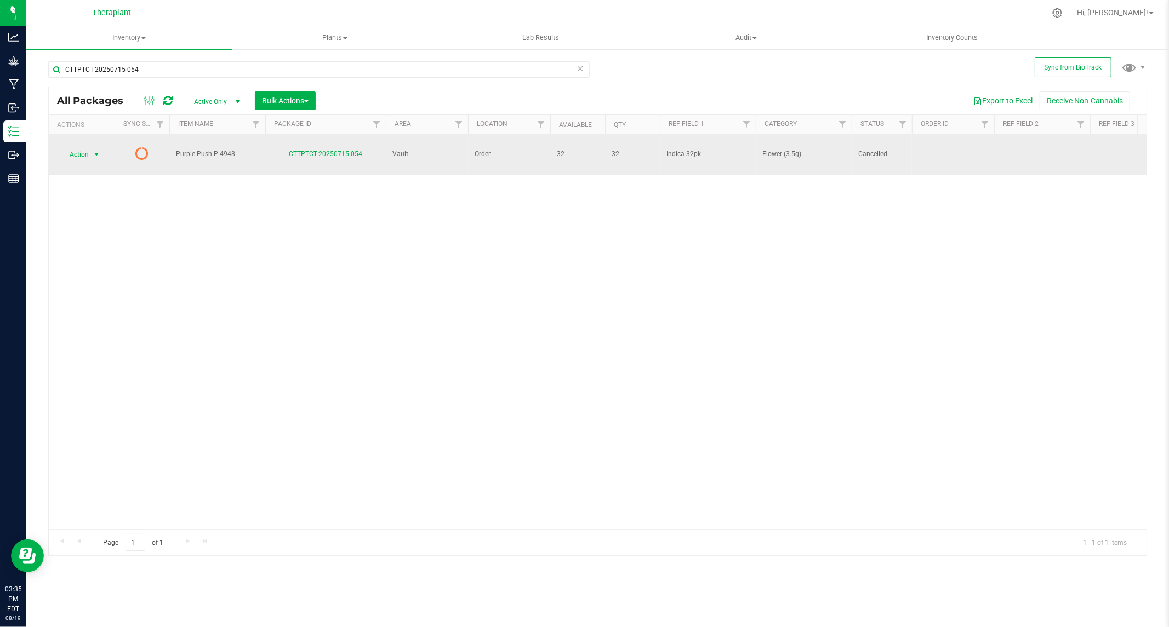
drag, startPoint x: 96, startPoint y: 146, endPoint x: 93, endPoint y: 155, distance: 9.9
click at [96, 150] on span "select" at bounding box center [96, 154] width 9 height 9
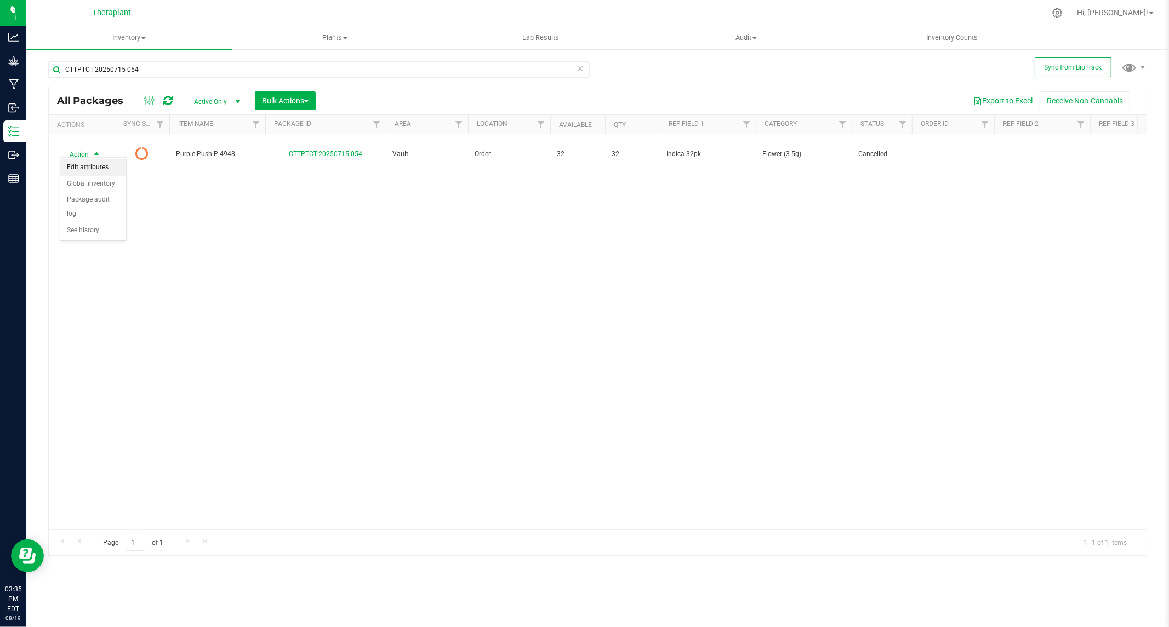
click at [89, 167] on li "Edit attributes" at bounding box center [93, 167] width 66 height 16
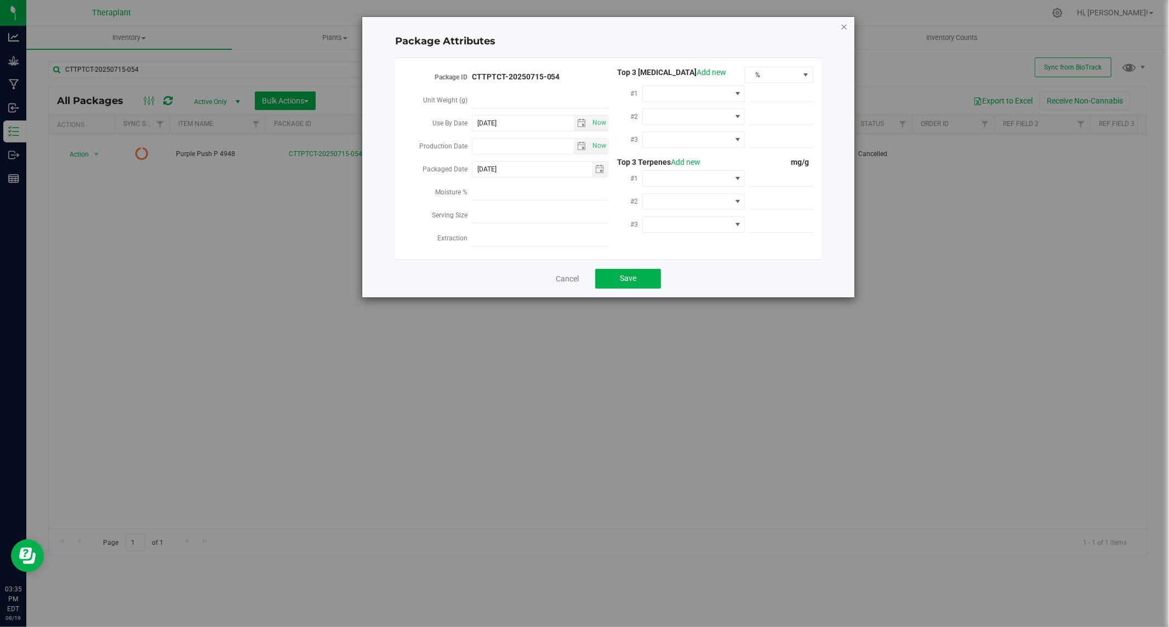
click at [841, 24] on icon "Close modal" at bounding box center [844, 26] width 8 height 13
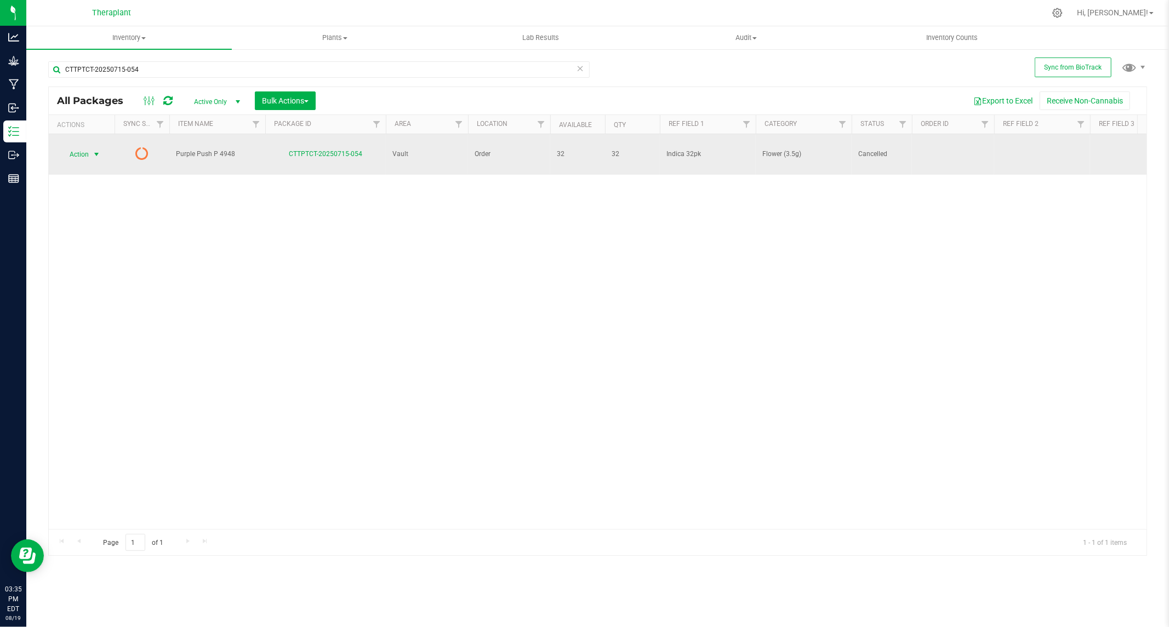
click at [91, 148] on span "select" at bounding box center [97, 154] width 14 height 15
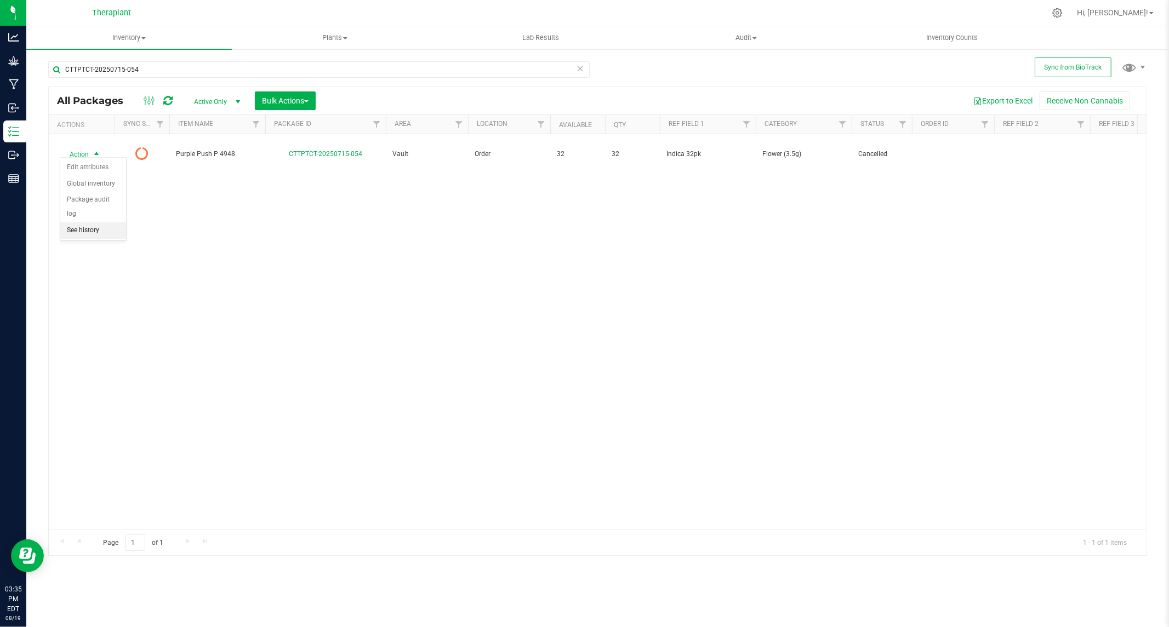
click at [87, 222] on li "See history" at bounding box center [93, 230] width 66 height 16
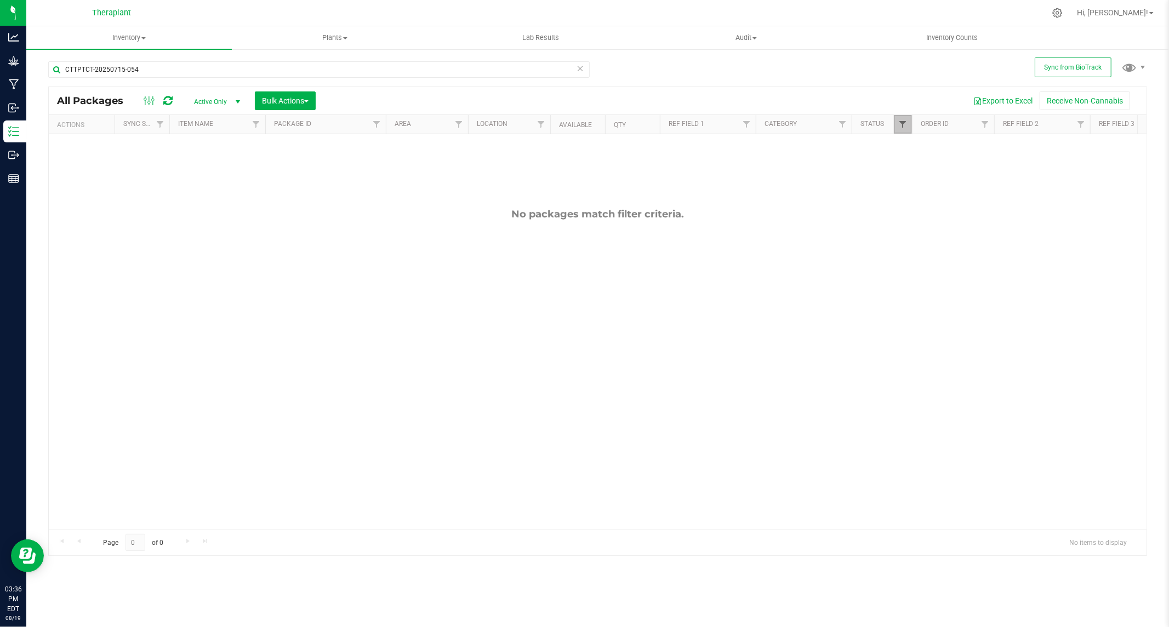
click at [905, 125] on span "Filter" at bounding box center [902, 124] width 9 height 9
click at [994, 347] on button "Clear" at bounding box center [987, 346] width 53 height 24
click at [955, 40] on span "Inventory Counts" at bounding box center [951, 38] width 81 height 10
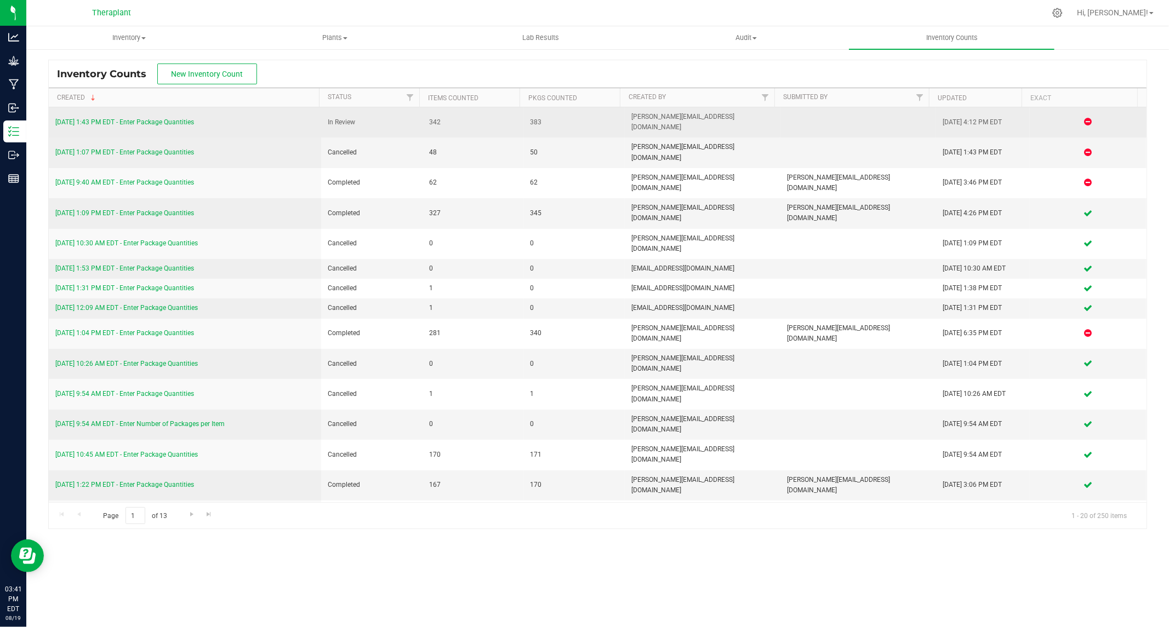
click at [144, 118] on link "[DATE] 1:43 PM EDT - Enter Package Quantities" at bounding box center [124, 122] width 139 height 8
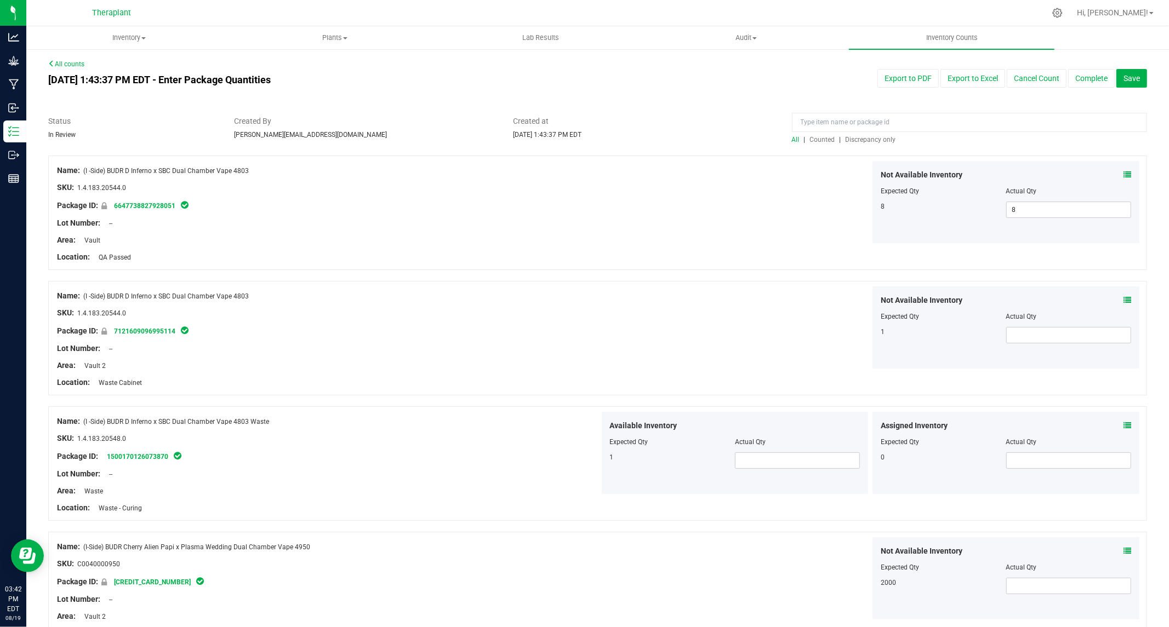
click at [863, 137] on span "Discrepancy only" at bounding box center [871, 140] width 50 height 8
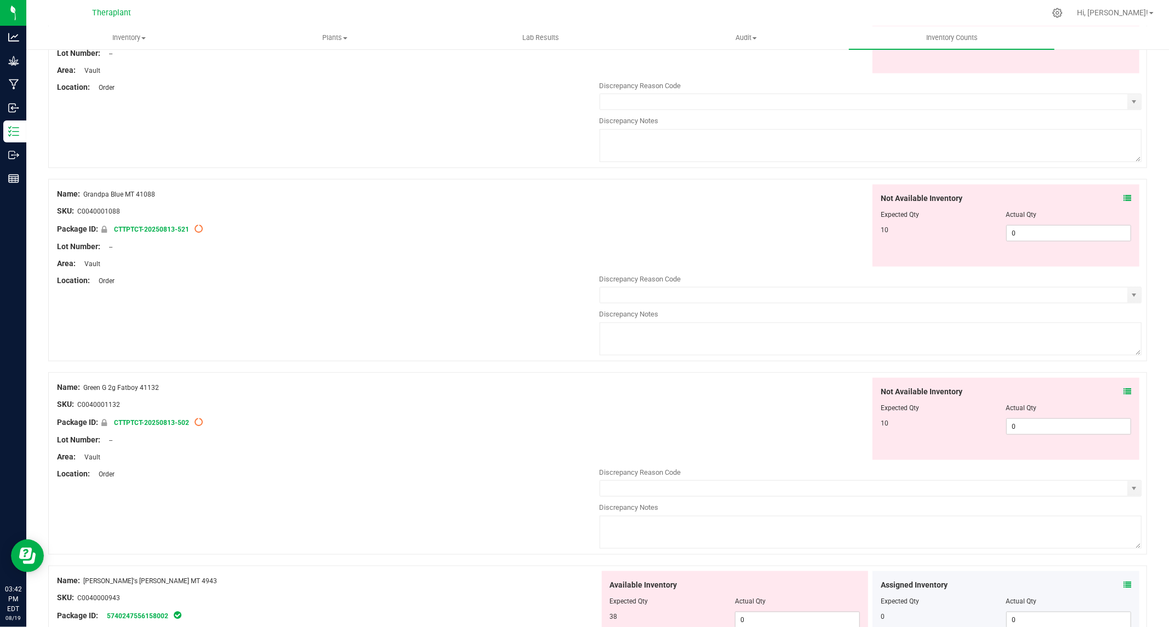
scroll to position [974, 0]
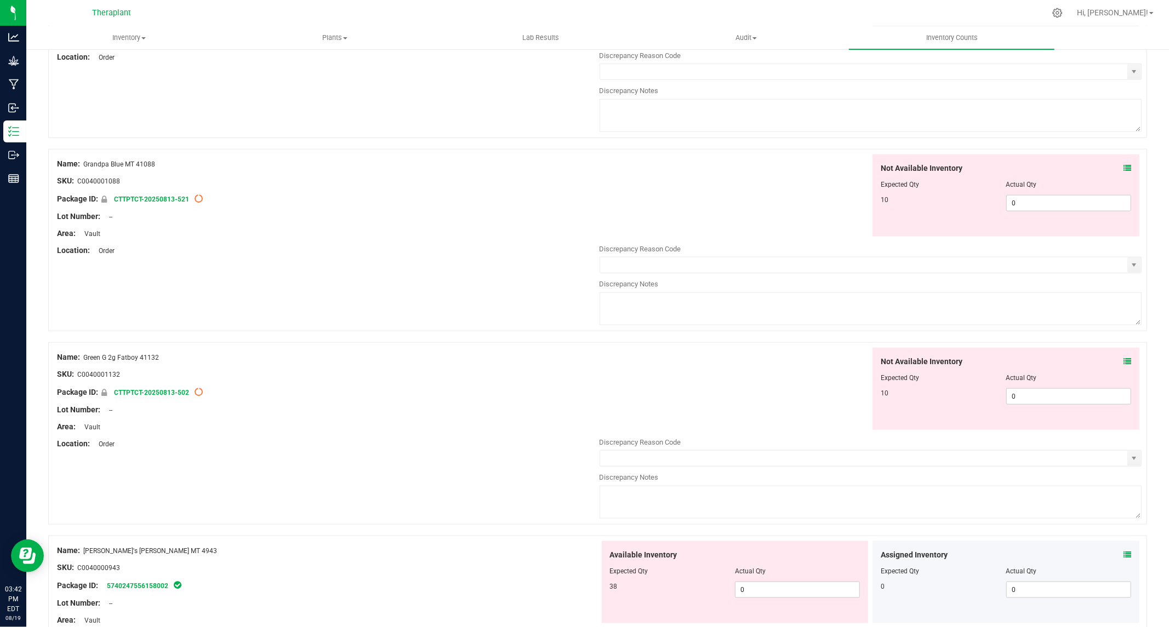
click at [199, 199] on icon at bounding box center [199, 199] width 8 height 8
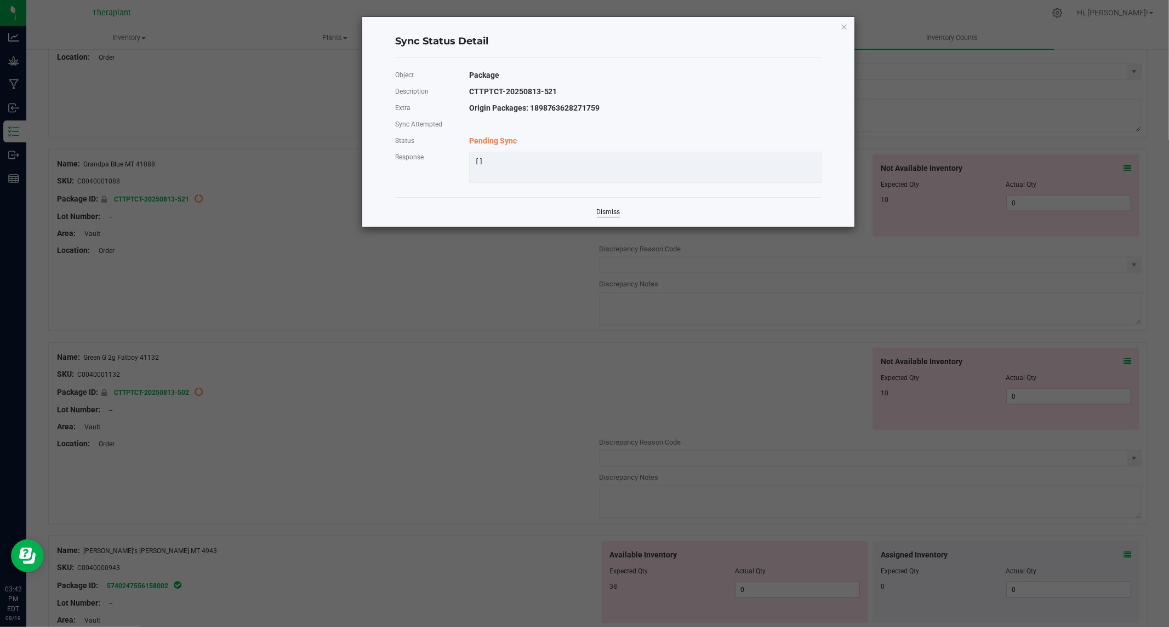
click at [615, 217] on link "Dismiss" at bounding box center [609, 212] width 24 height 9
